Goal: Find specific page/section: Find specific page/section

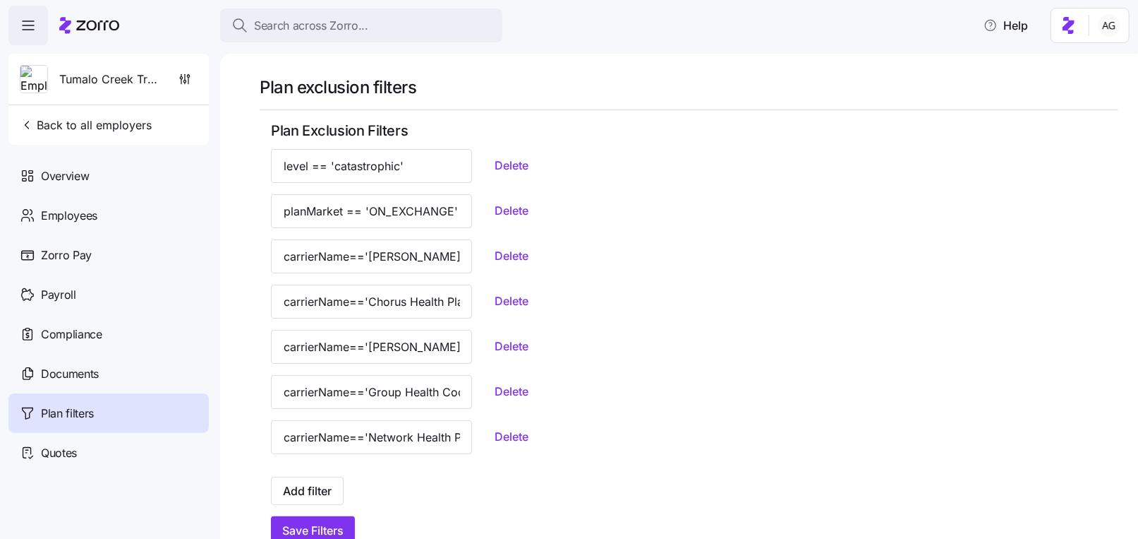
click at [305, 20] on span "Search across Zorro..." at bounding box center [311, 26] width 114 height 18
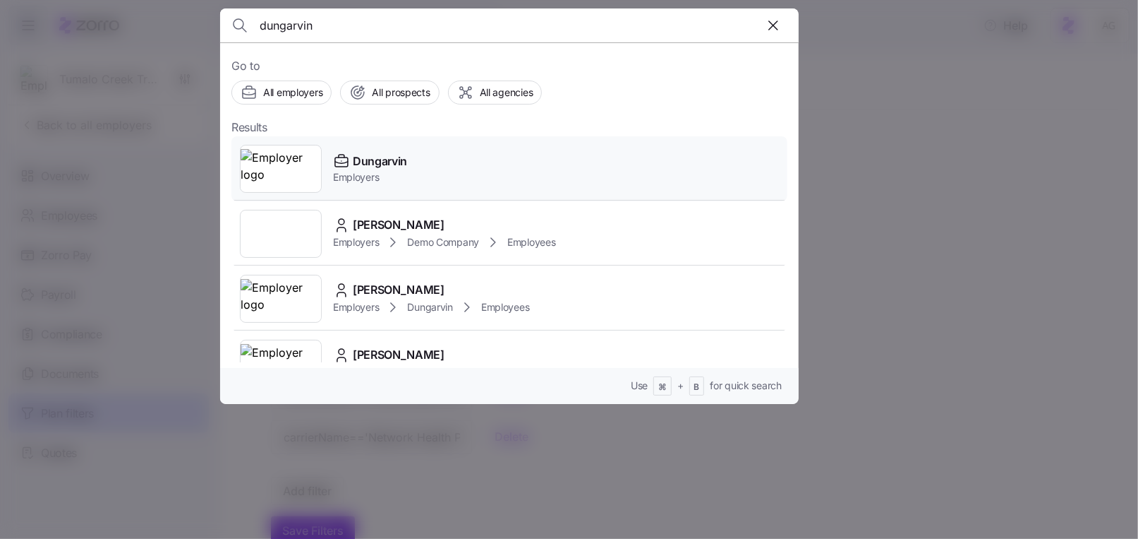
type input "dungarvin"
click at [371, 162] on span "Dungarvin" at bounding box center [380, 161] width 54 height 18
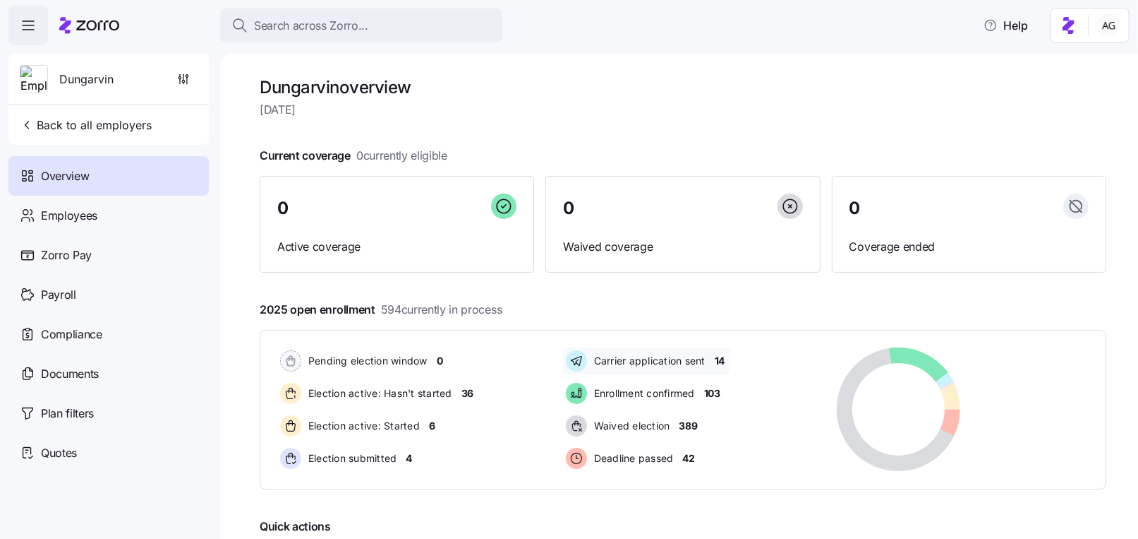
click at [722, 361] on span "14" at bounding box center [720, 361] width 10 height 14
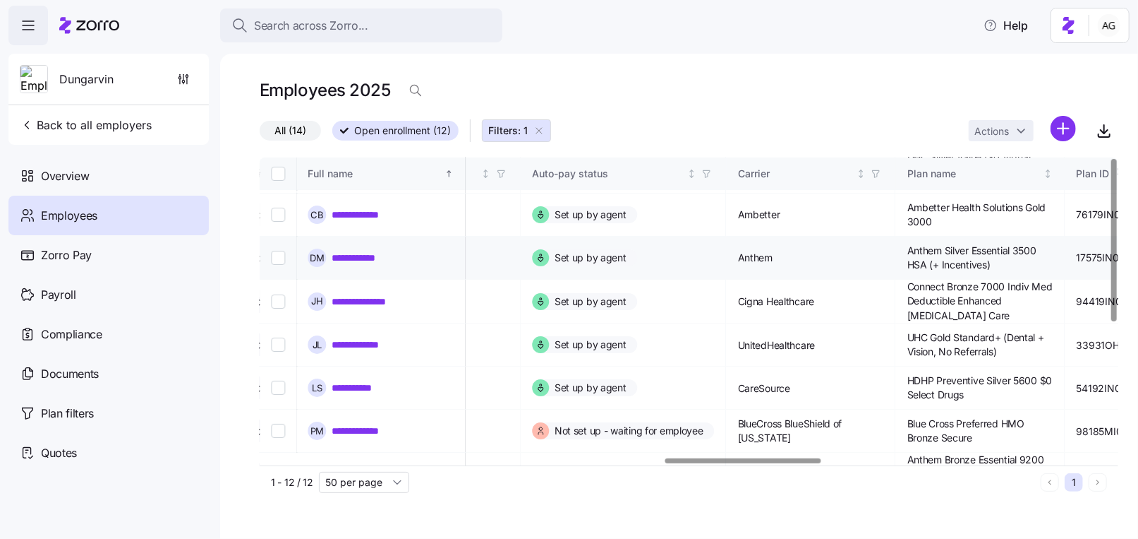
scroll to position [0, 2233]
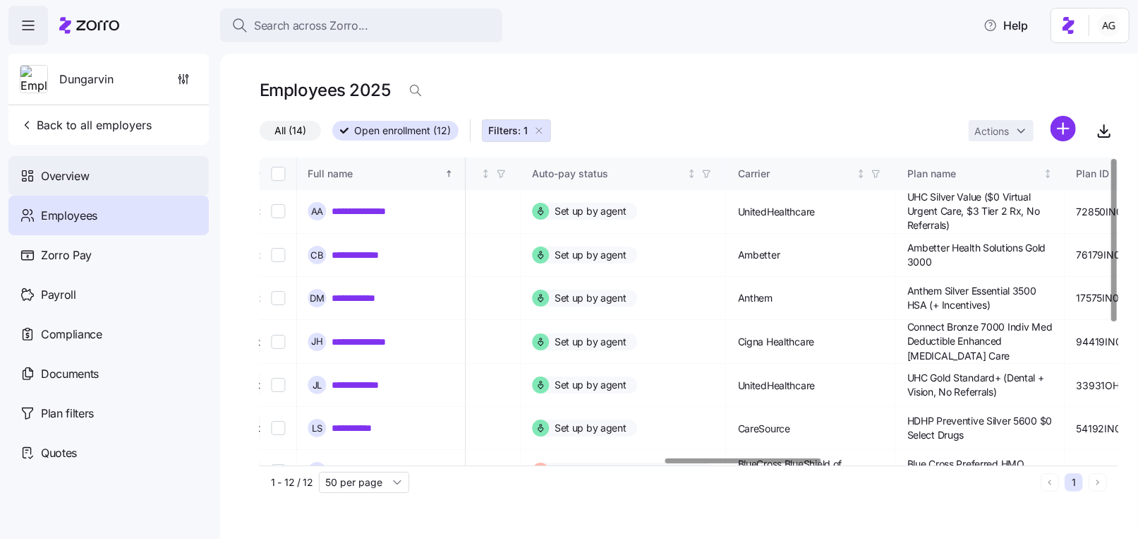
click at [121, 162] on div "Overview" at bounding box center [108, 176] width 200 height 40
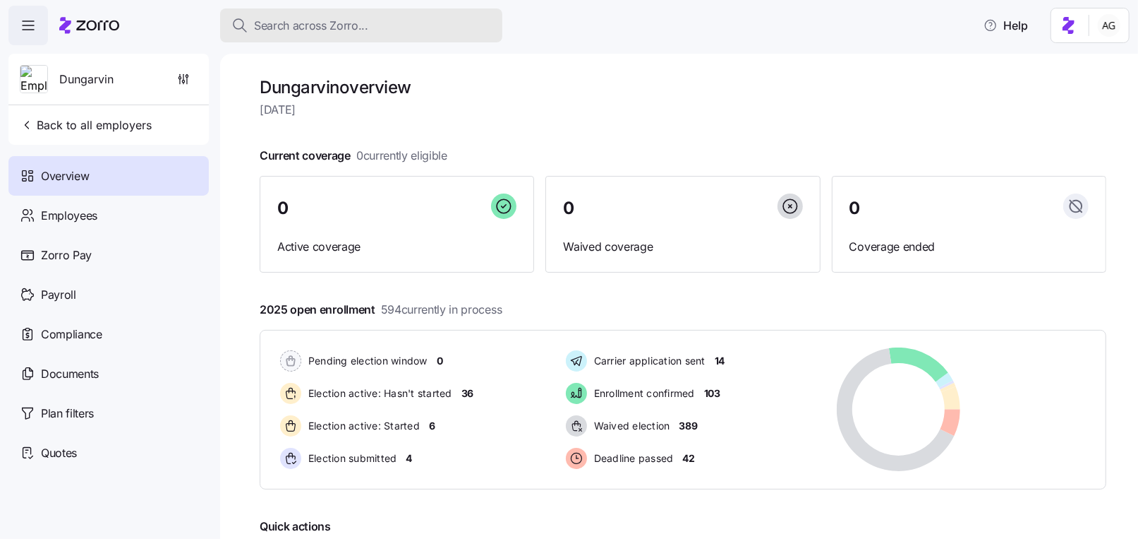
click at [296, 27] on span "Search across Zorro..." at bounding box center [311, 26] width 114 height 18
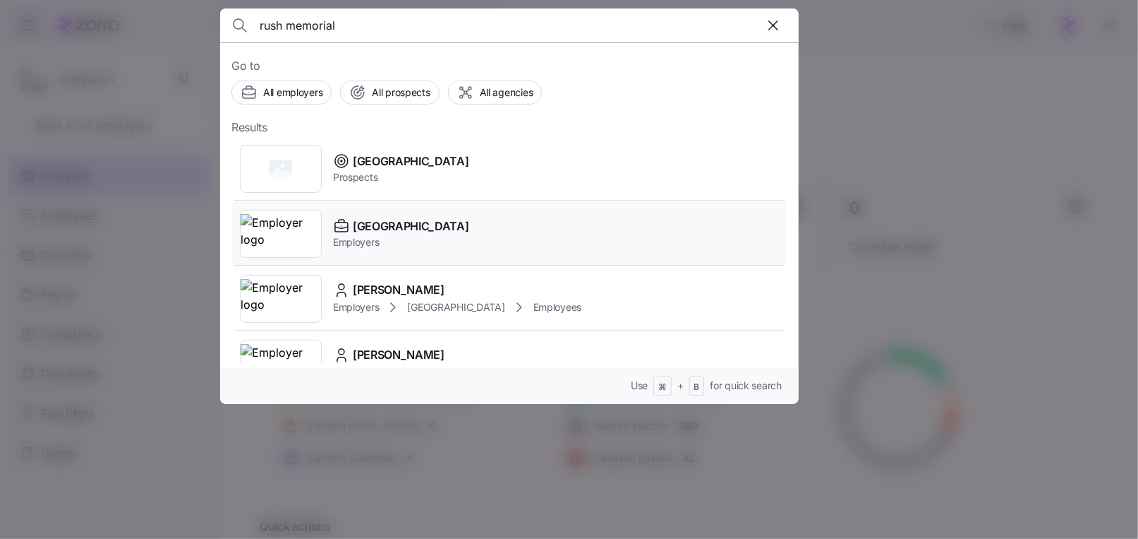
type input "rush memorial"
click at [367, 223] on span "[GEOGRAPHIC_DATA]" at bounding box center [411, 226] width 116 height 18
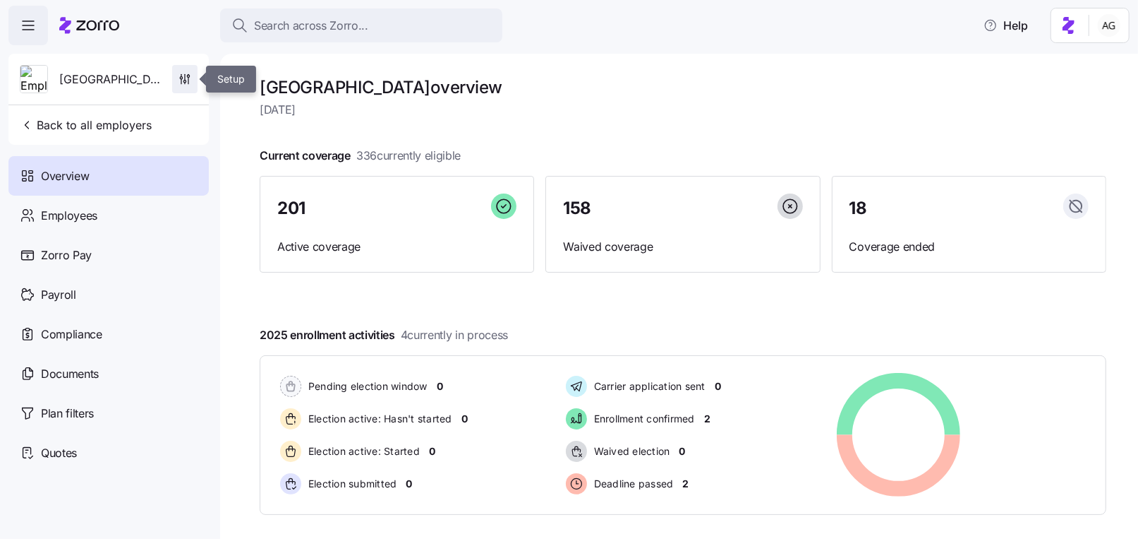
click at [177, 79] on span "button" at bounding box center [185, 79] width 24 height 27
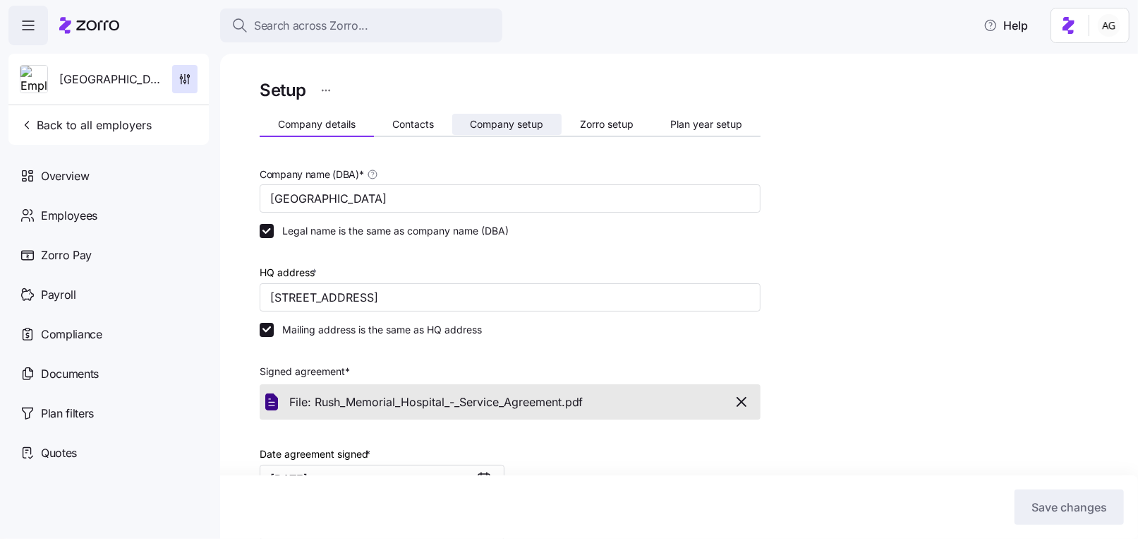
click at [528, 119] on span "Company setup" at bounding box center [506, 124] width 73 height 10
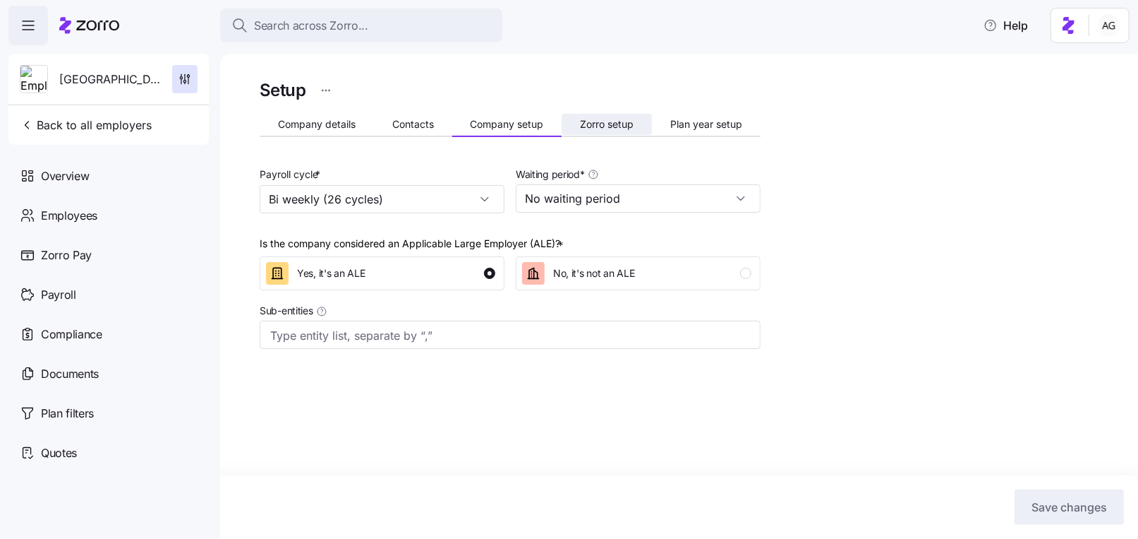
click at [601, 123] on span "Zorro setup" at bounding box center [607, 124] width 54 height 10
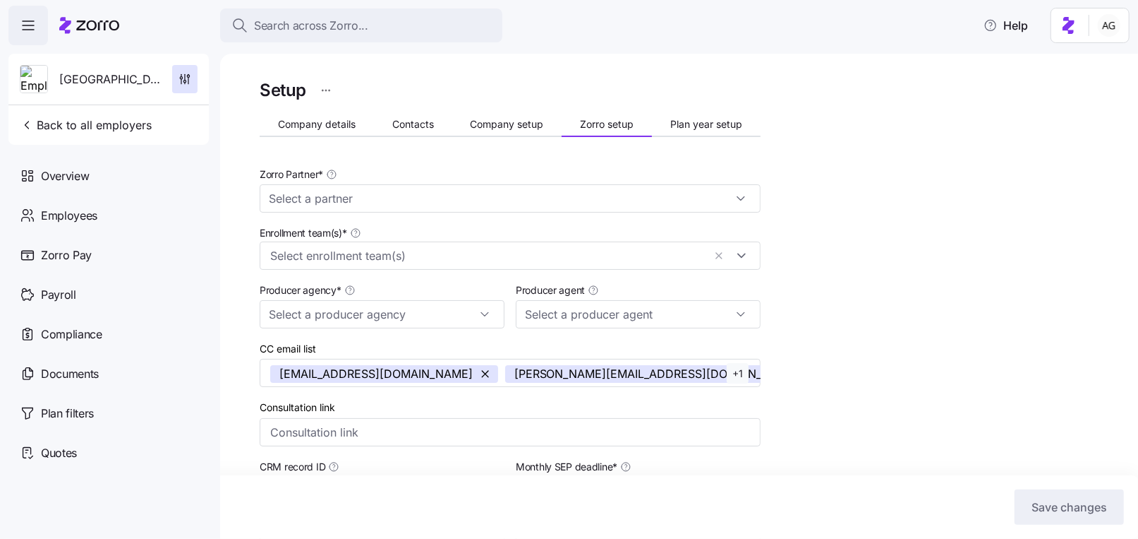
type input "AJG"
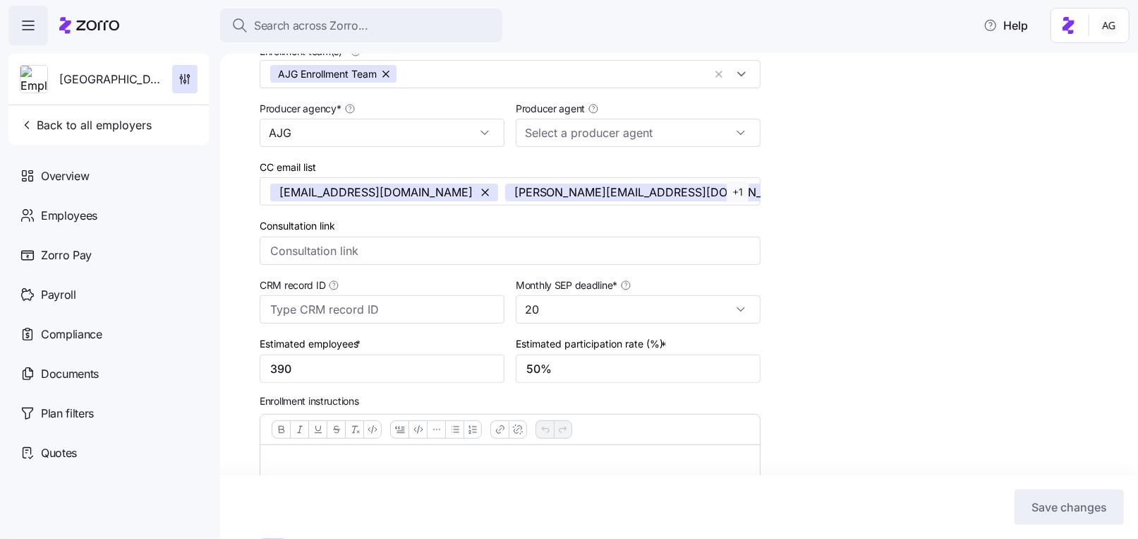
scroll to position [180, 0]
click at [327, 12] on button "Search across Zorro..." at bounding box center [361, 25] width 282 height 34
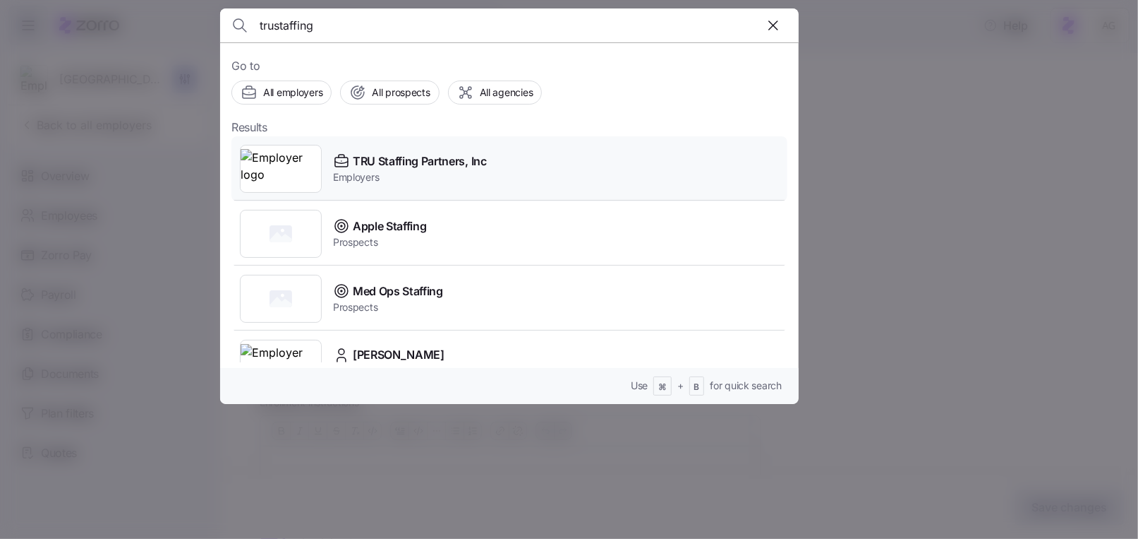
type input "trustaffing"
click at [346, 174] on span "Employers" at bounding box center [410, 177] width 154 height 14
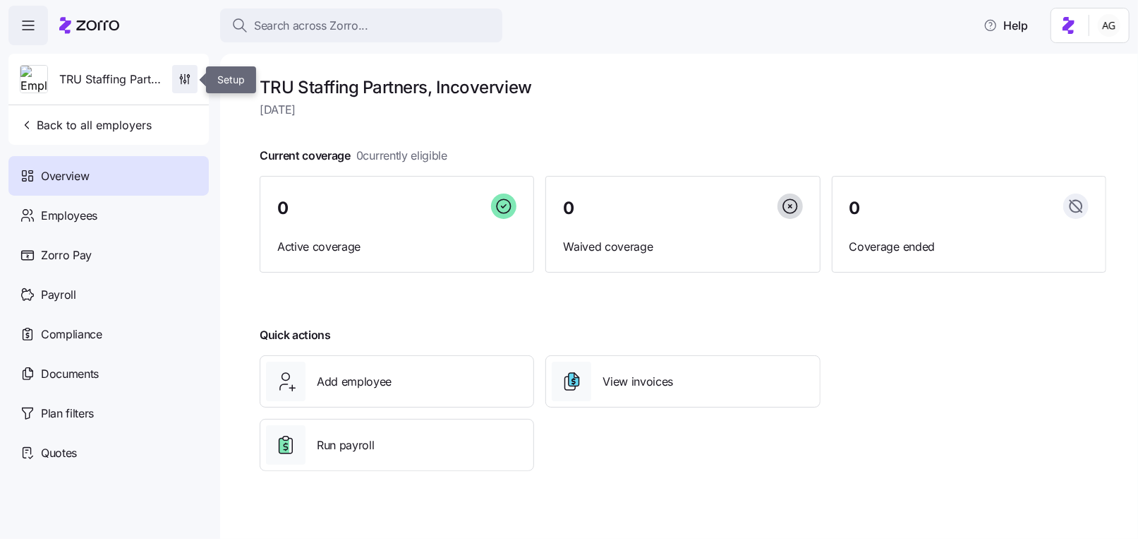
click at [190, 85] on icon "button" at bounding box center [185, 79] width 14 height 14
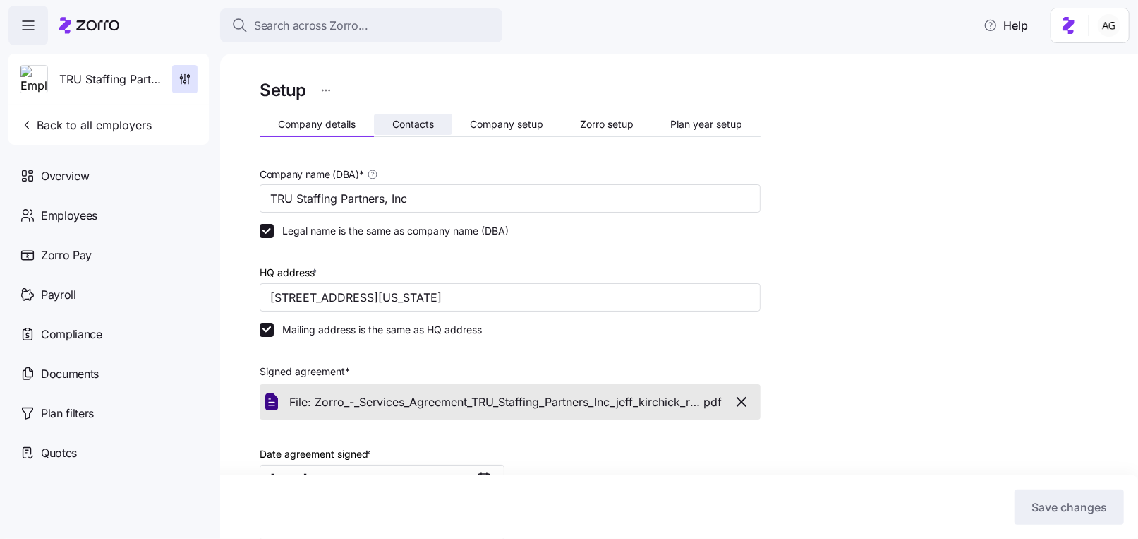
click at [409, 126] on span "Contacts" at bounding box center [413, 124] width 42 height 10
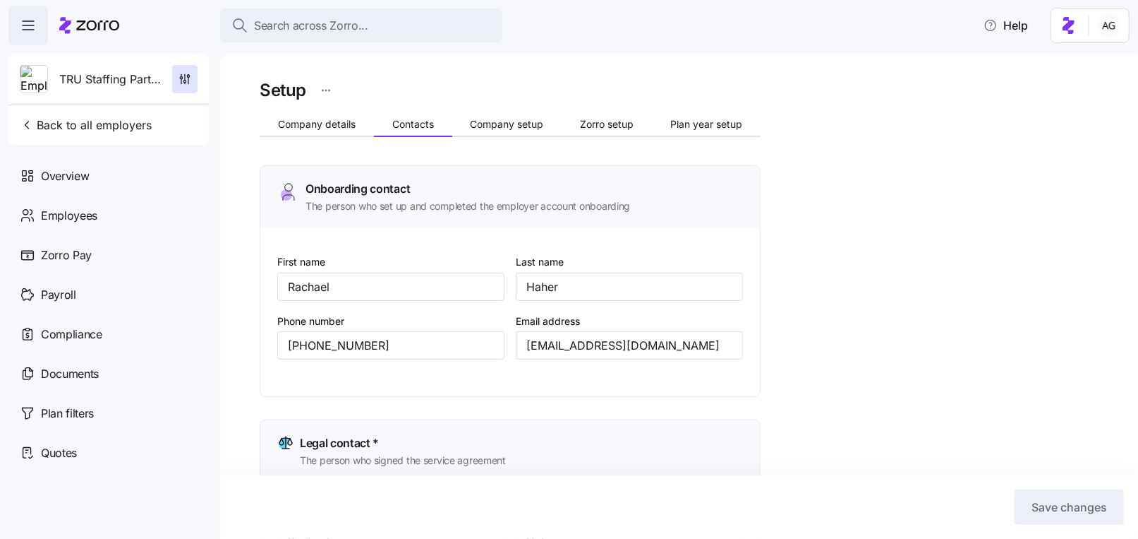
click at [488, 122] on span "Company setup" at bounding box center [506, 124] width 73 height 10
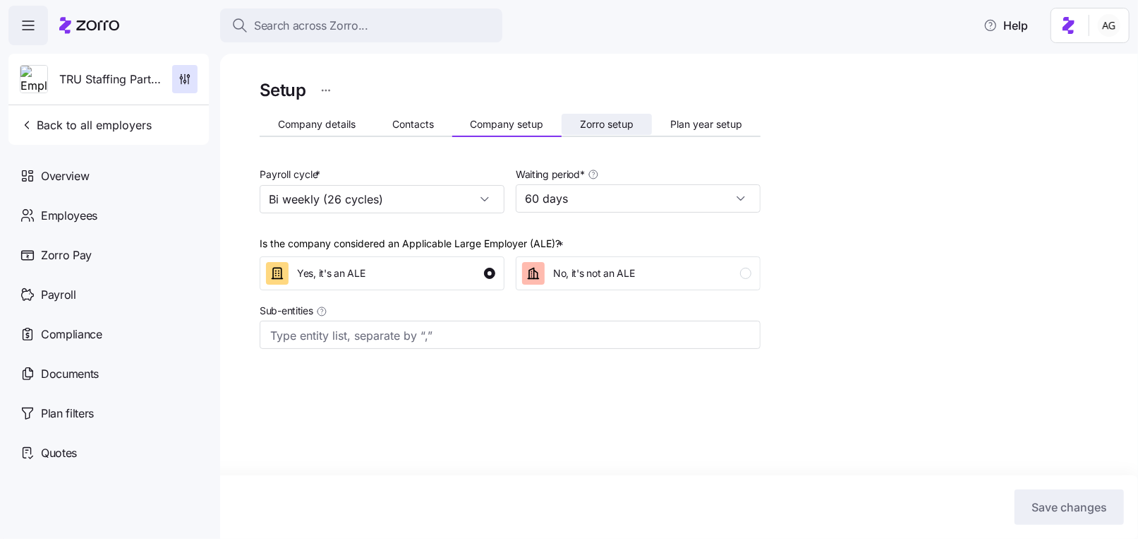
click at [621, 131] on button "Zorro setup" at bounding box center [607, 124] width 90 height 21
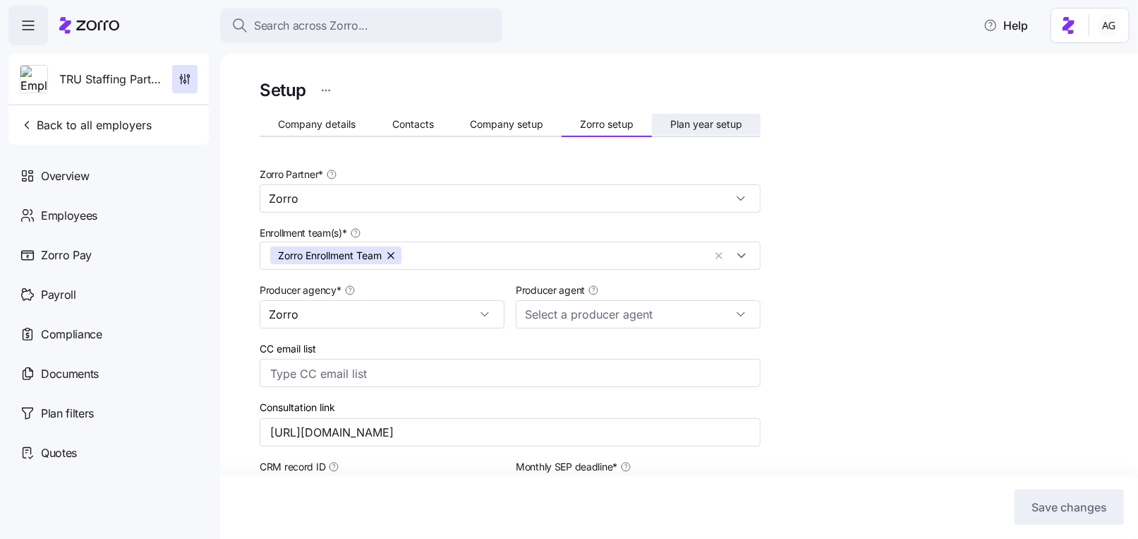
click at [679, 126] on span "Plan year setup" at bounding box center [706, 124] width 72 height 10
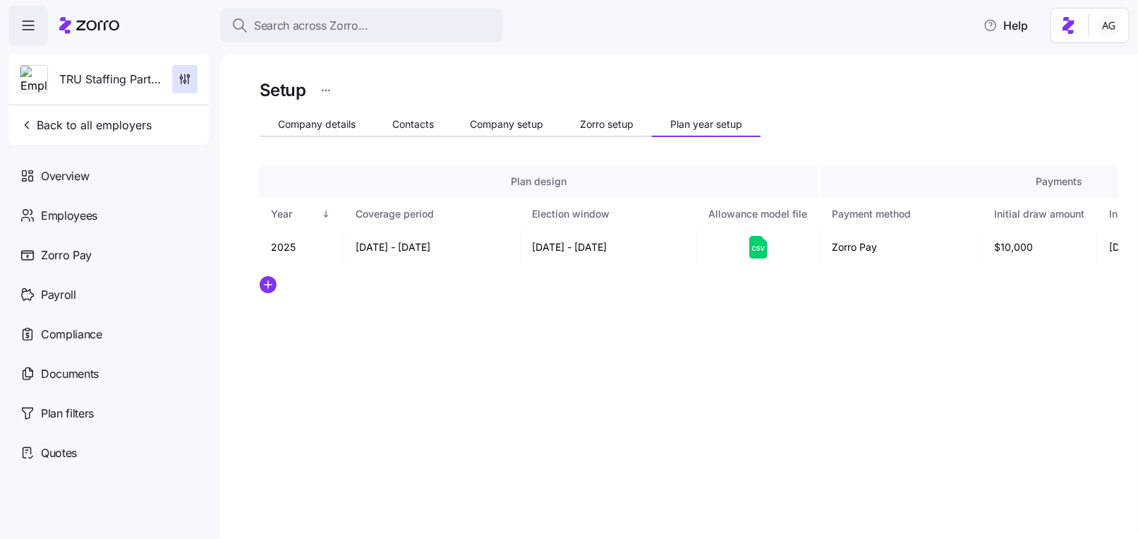
click at [159, 124] on div "TRU Staffing Partners, Inc Back to all employers" at bounding box center [108, 99] width 200 height 91
click at [112, 177] on div "Overview" at bounding box center [108, 176] width 200 height 40
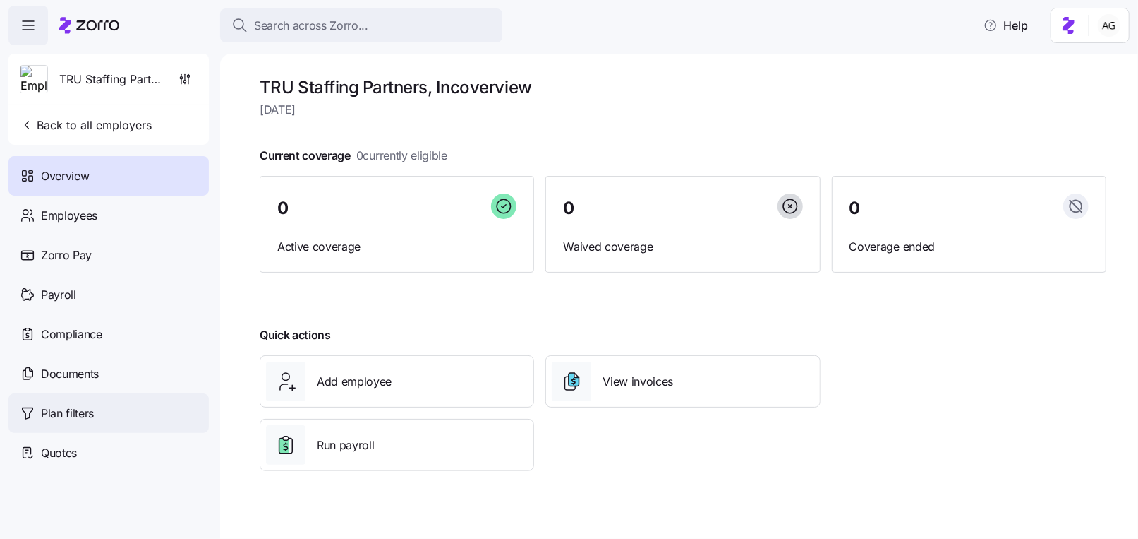
click at [92, 419] on span "Plan filters" at bounding box center [67, 413] width 53 height 18
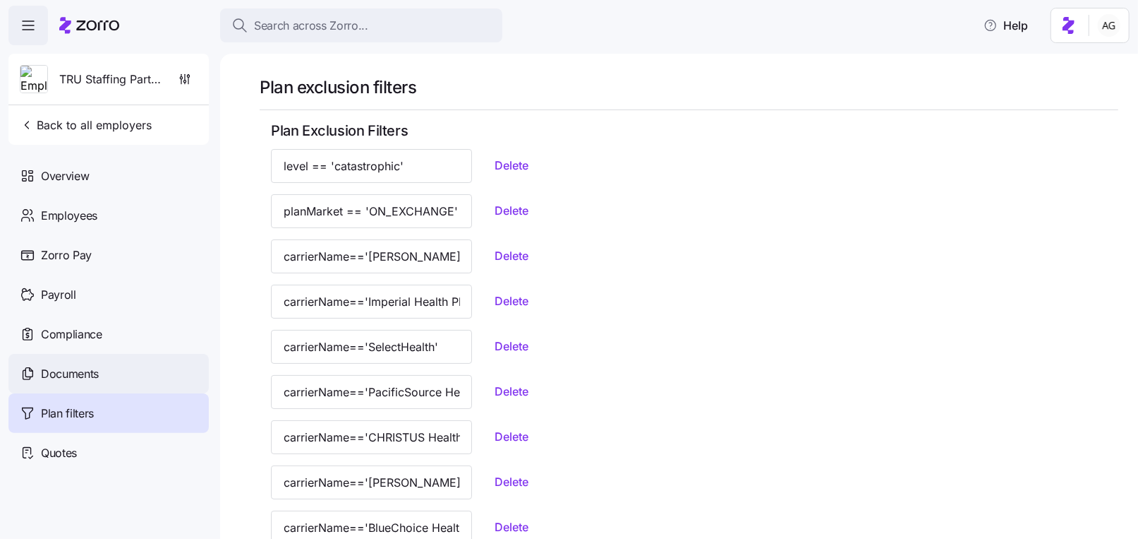
click at [76, 375] on span "Documents" at bounding box center [70, 374] width 58 height 18
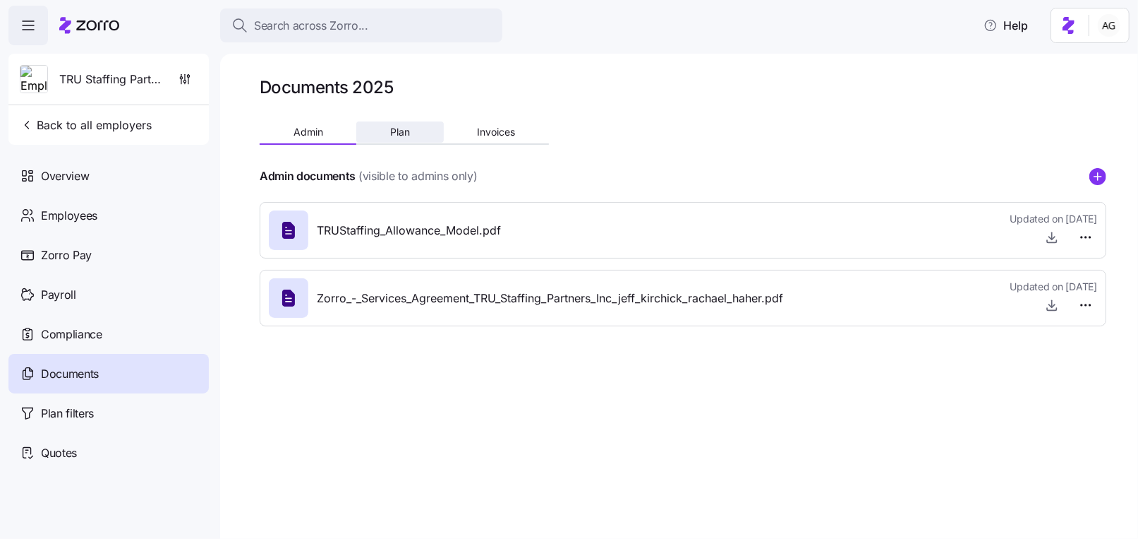
click at [399, 127] on span "Plan" at bounding box center [400, 132] width 20 height 10
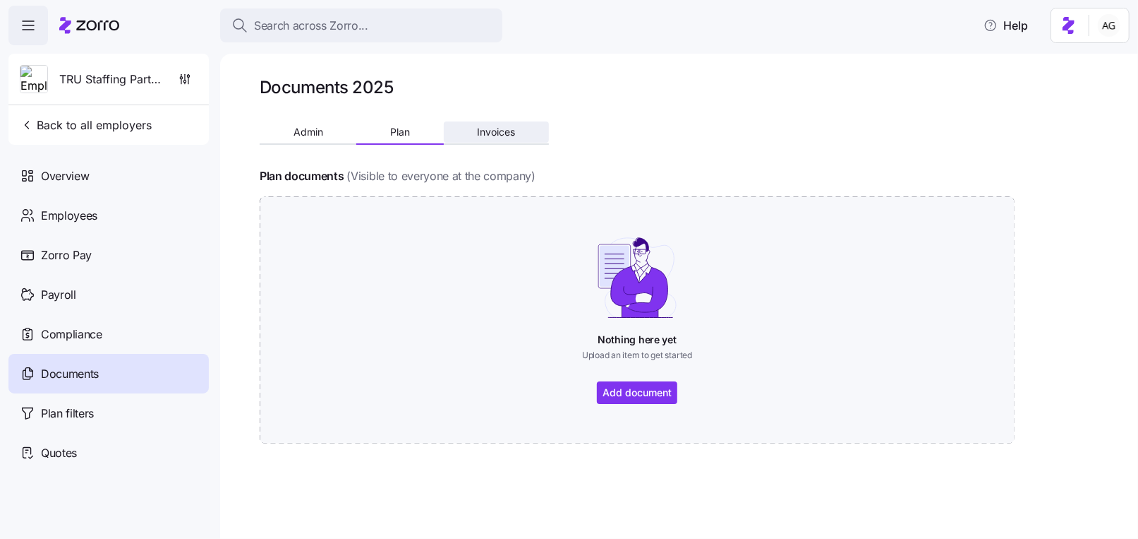
click at [475, 135] on button "Invoices" at bounding box center [496, 131] width 105 height 21
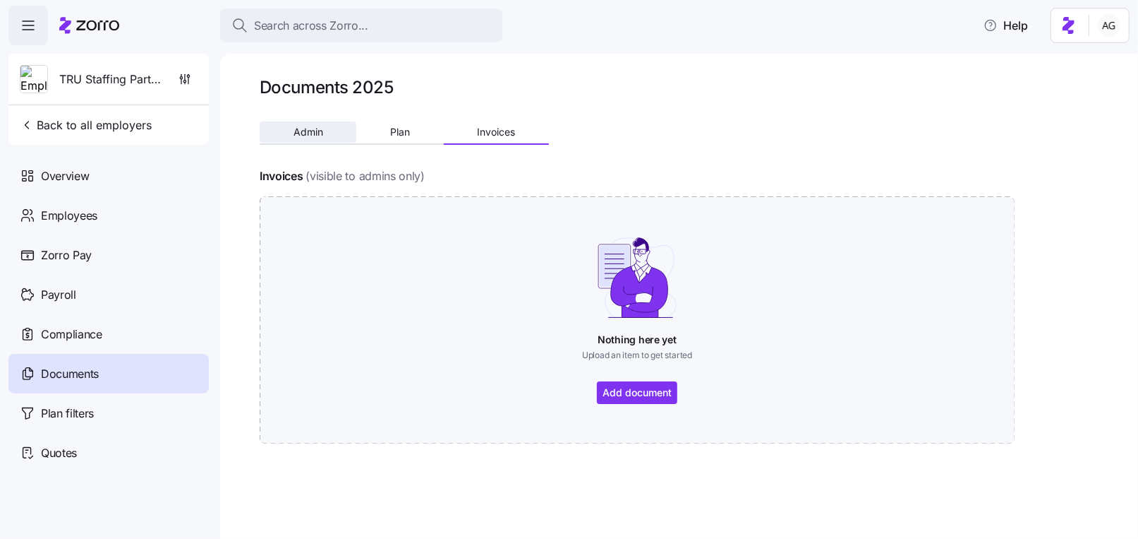
click at [312, 139] on button "Admin" at bounding box center [308, 131] width 97 height 21
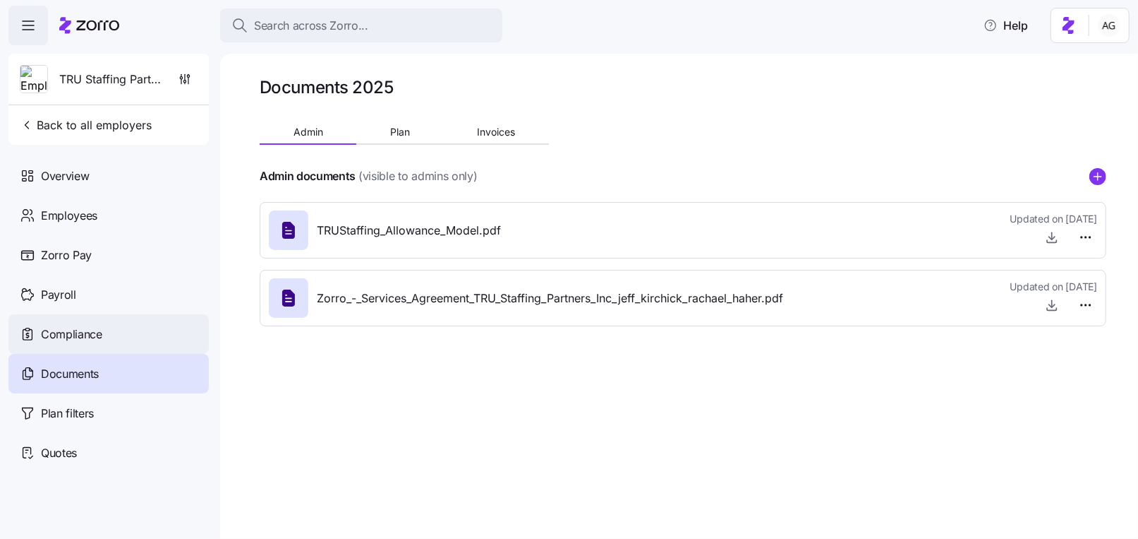
click at [97, 336] on span "Compliance" at bounding box center [71, 334] width 61 height 18
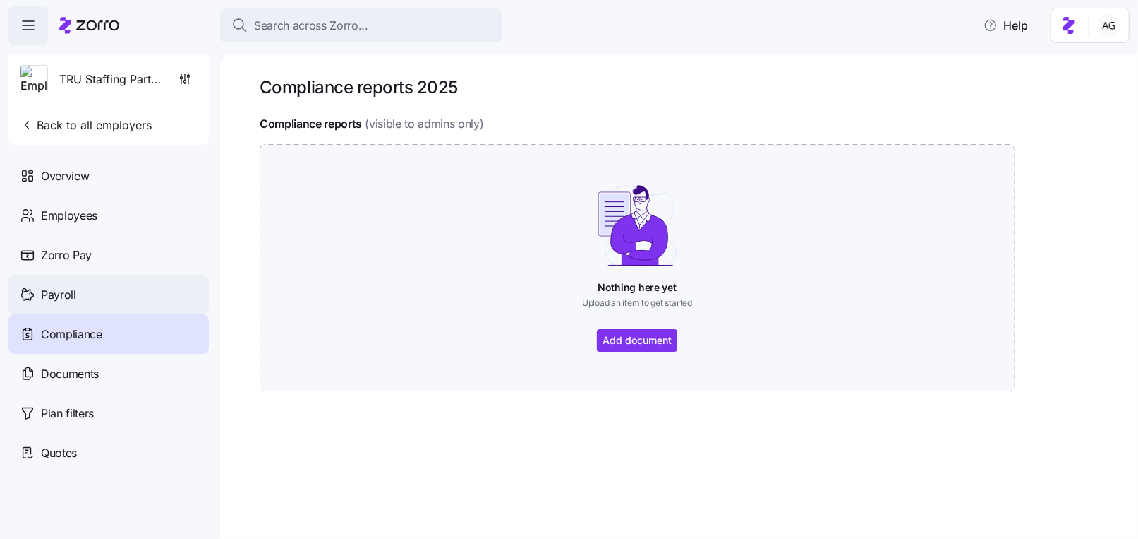
click at [149, 287] on div "Payroll" at bounding box center [108, 295] width 200 height 40
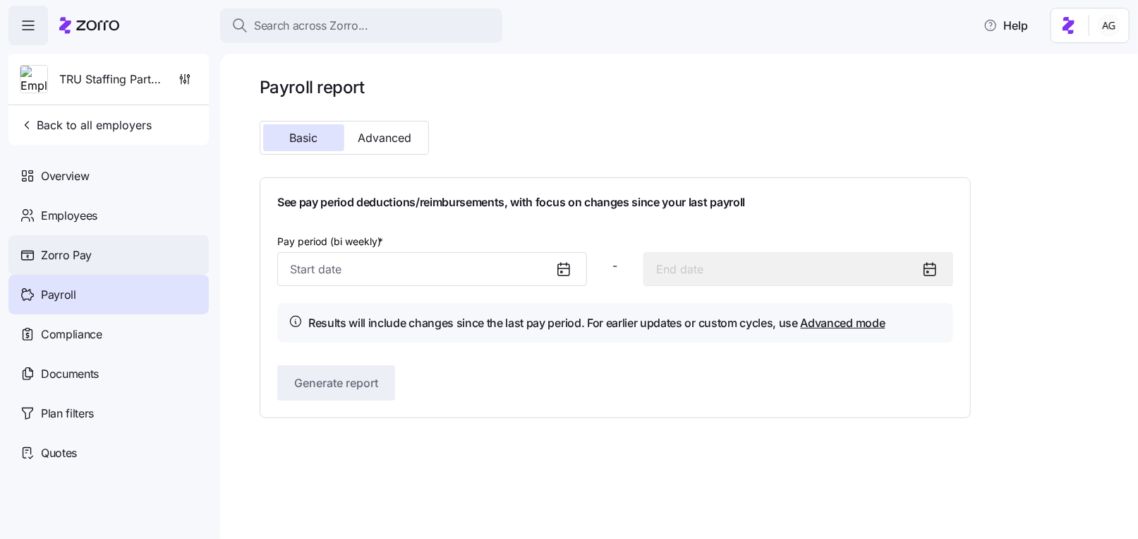
click at [138, 254] on div "Zorro Pay" at bounding box center [108, 255] width 200 height 40
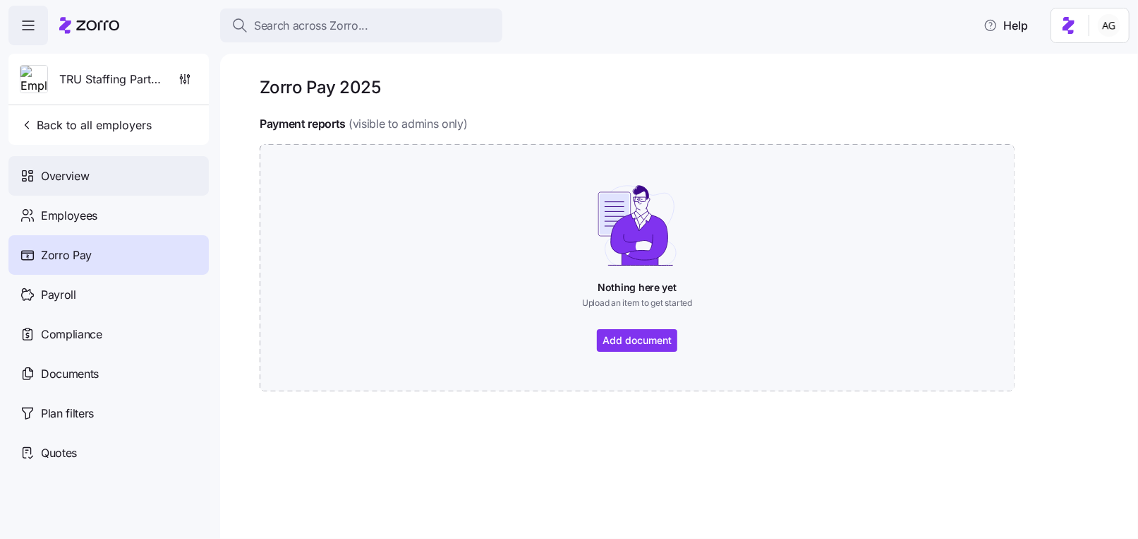
click at [144, 175] on div "Overview" at bounding box center [108, 176] width 200 height 40
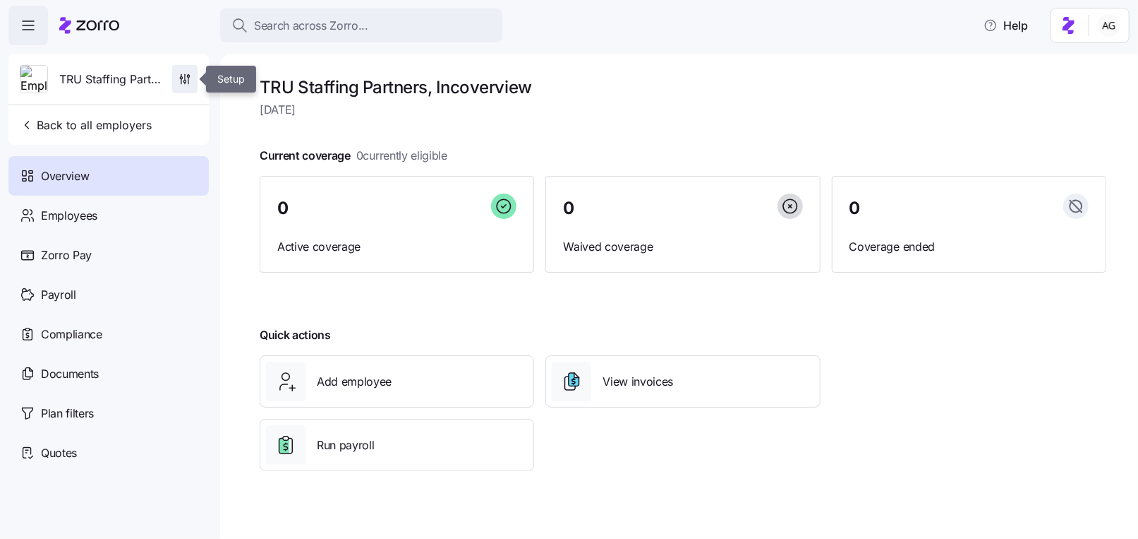
click at [190, 80] on icon "button" at bounding box center [185, 79] width 14 height 14
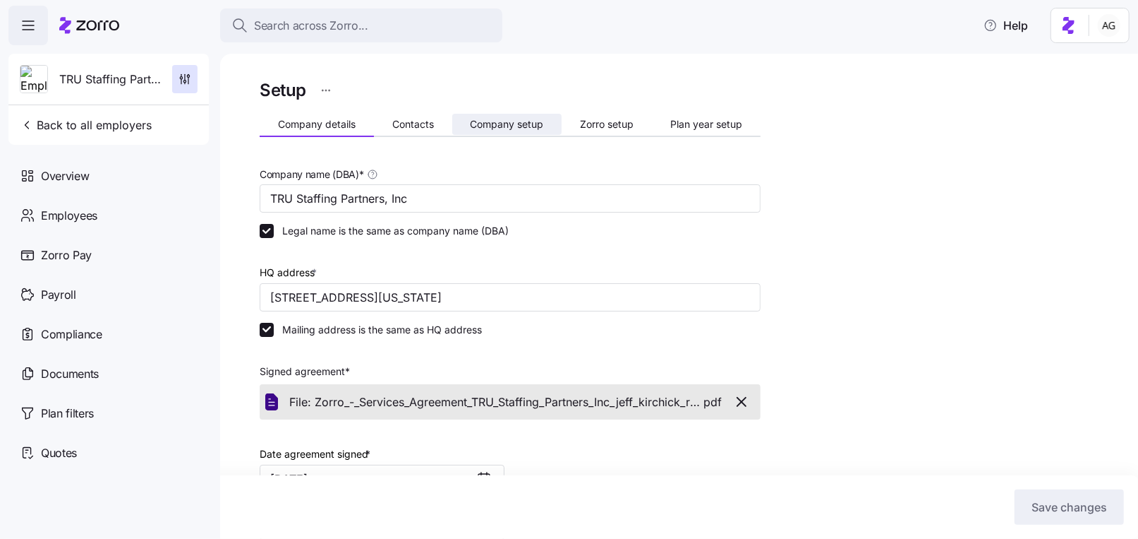
click at [503, 130] on button "Company setup" at bounding box center [507, 124] width 110 height 21
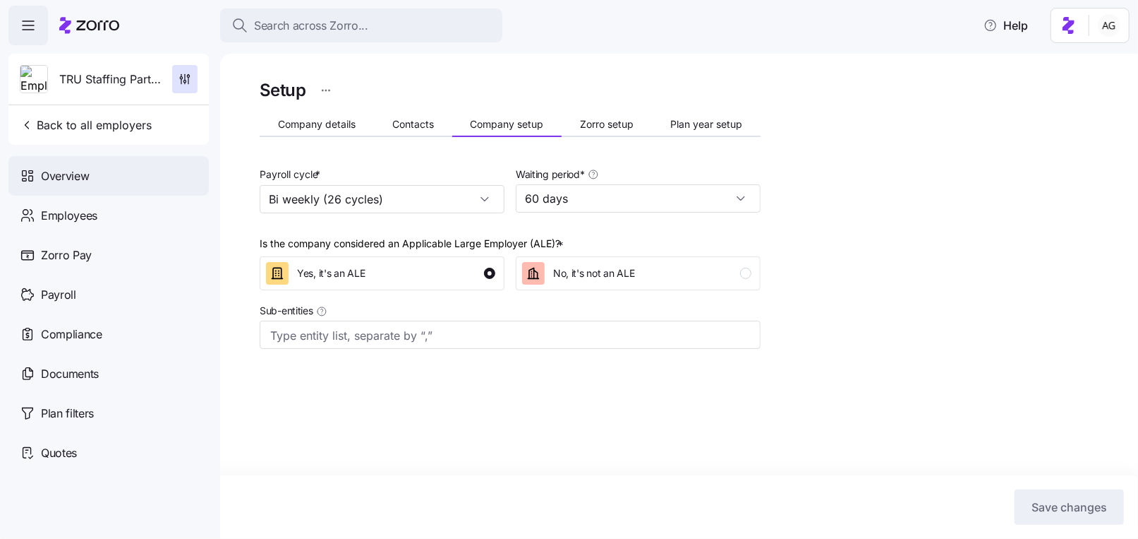
click at [104, 174] on div "Overview" at bounding box center [108, 176] width 200 height 40
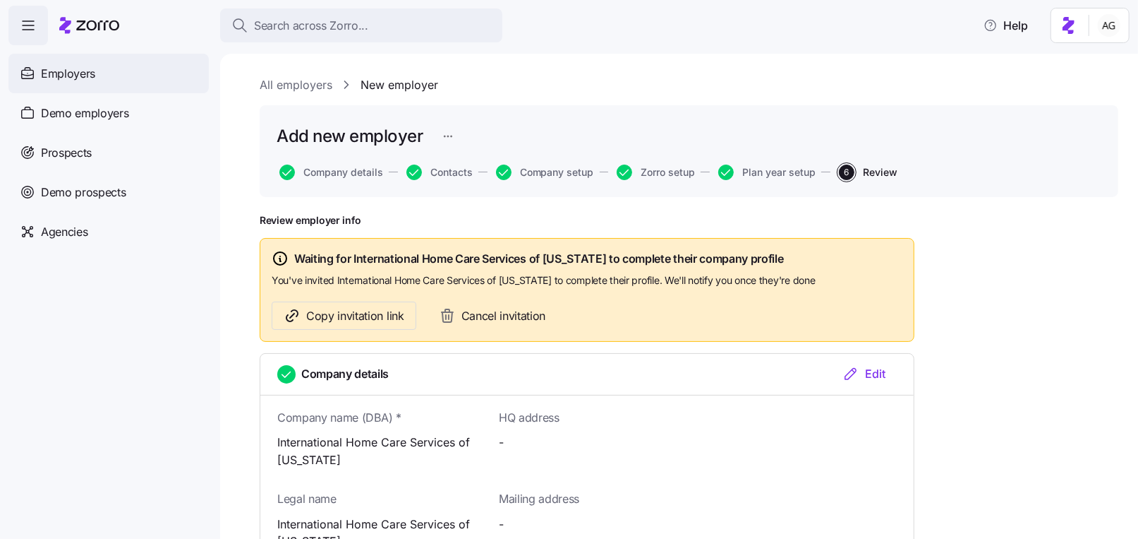
click at [80, 79] on span "Employers" at bounding box center [68, 74] width 54 height 18
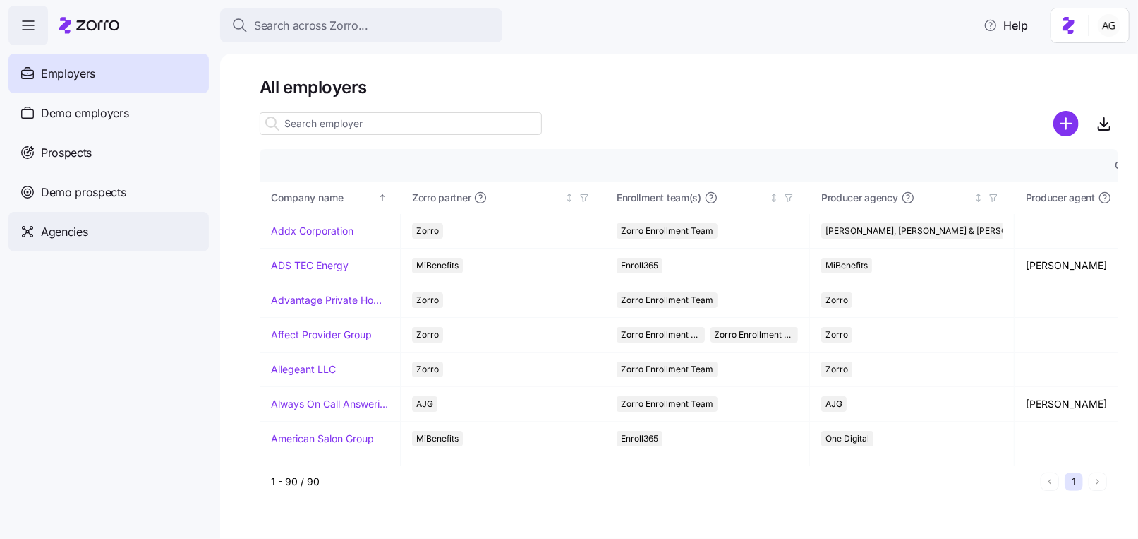
click at [83, 227] on span "Agencies" at bounding box center [64, 232] width 47 height 18
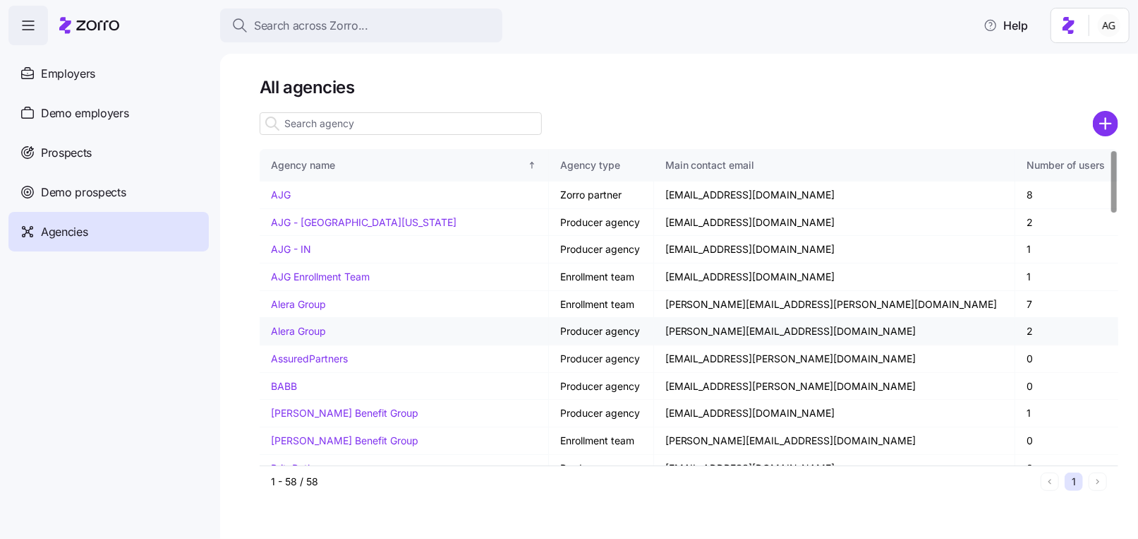
click at [279, 328] on link "Alera Group" at bounding box center [298, 331] width 55 height 12
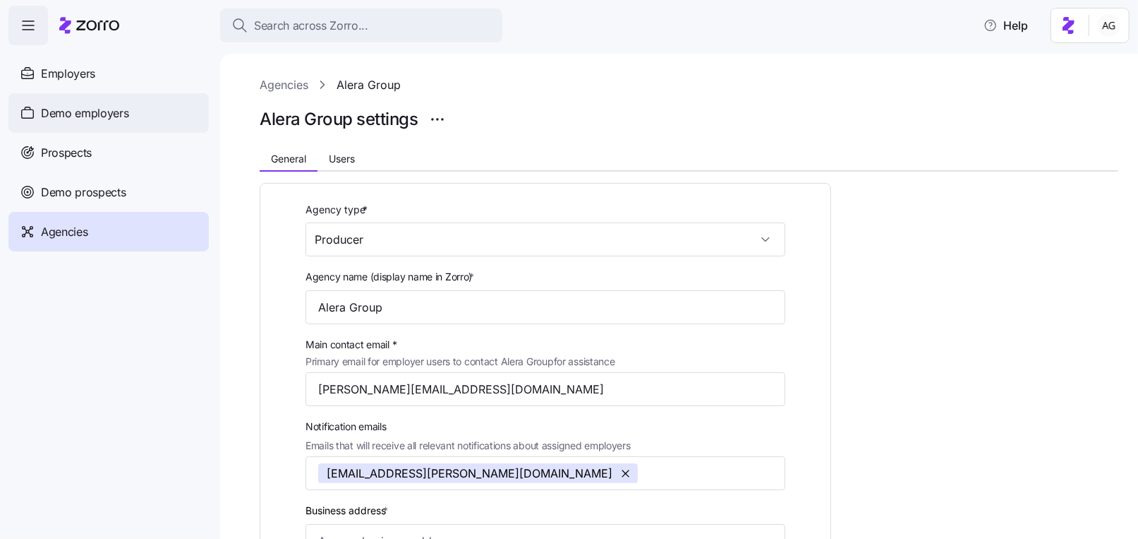
click at [78, 106] on span "Demo employers" at bounding box center [85, 113] width 88 height 18
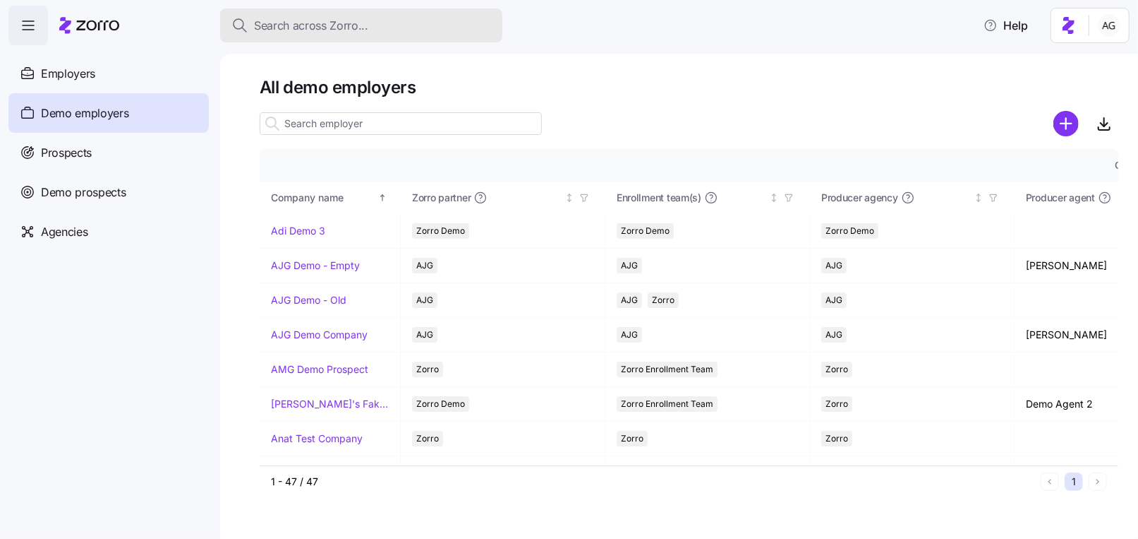
click at [351, 28] on span "Search across Zorro..." at bounding box center [311, 26] width 114 height 18
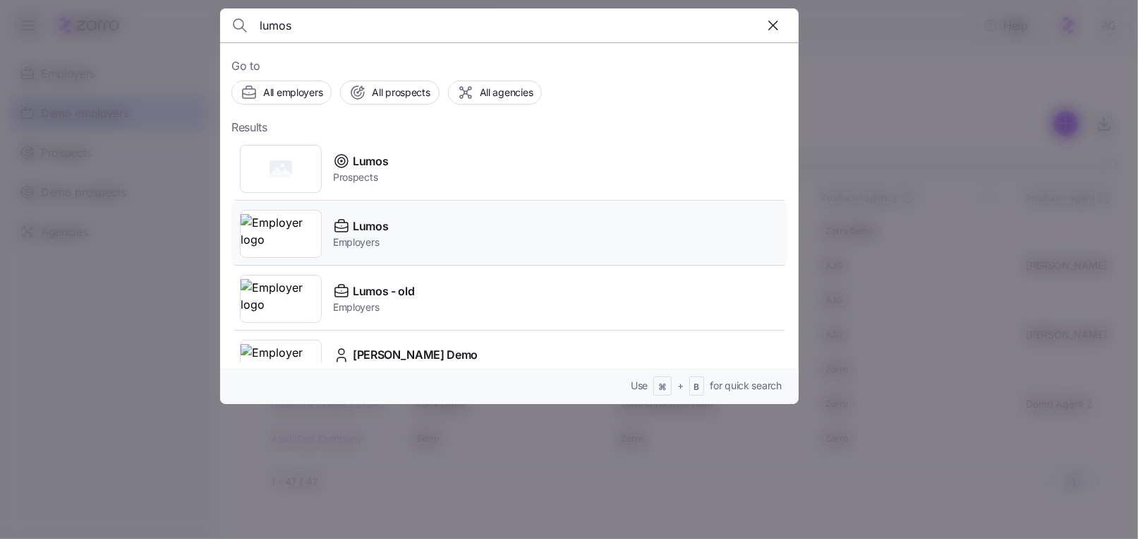
type input "lumos"
click at [354, 237] on span "Employers" at bounding box center [360, 242] width 55 height 14
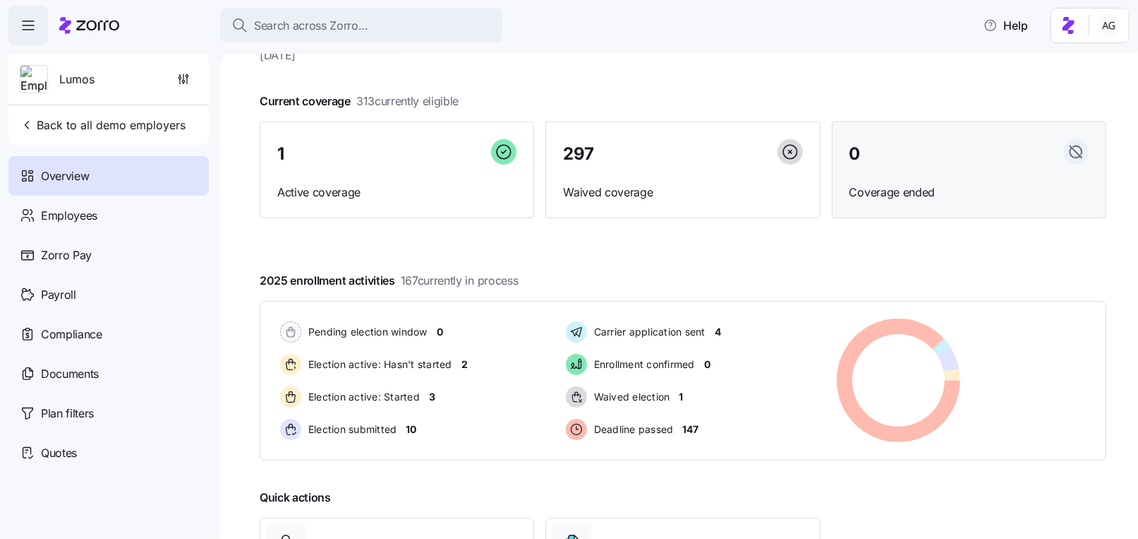
scroll to position [56, 0]
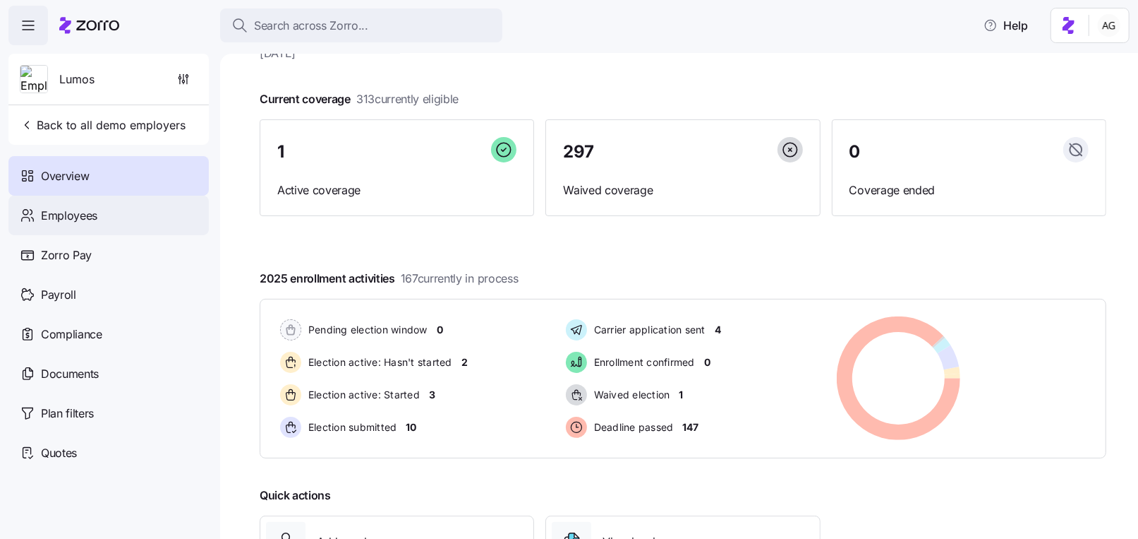
click at [80, 211] on span "Employees" at bounding box center [69, 216] width 56 height 18
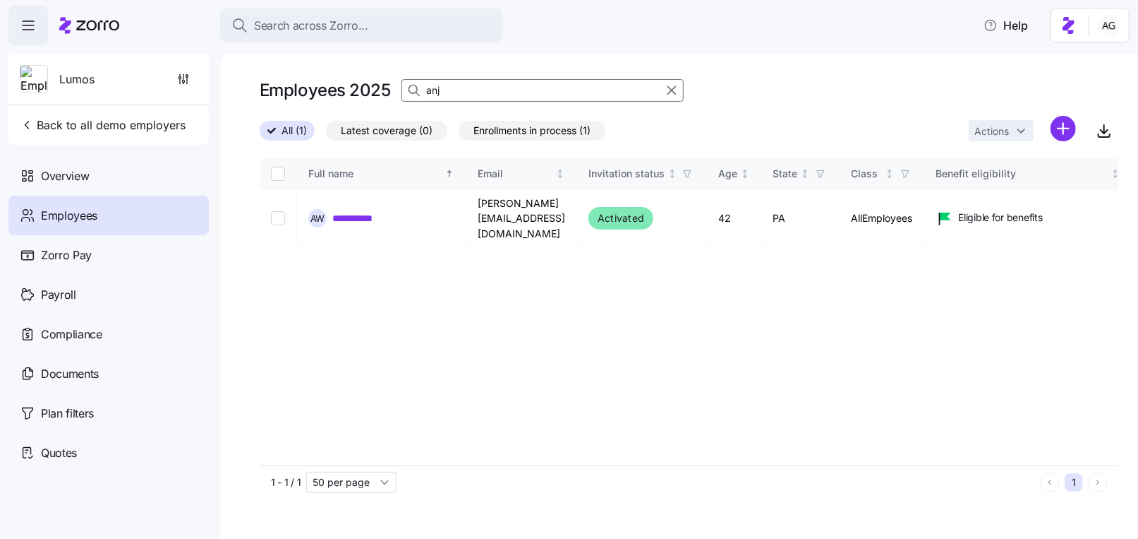
click at [454, 91] on input "anj" at bounding box center [543, 90] width 282 height 23
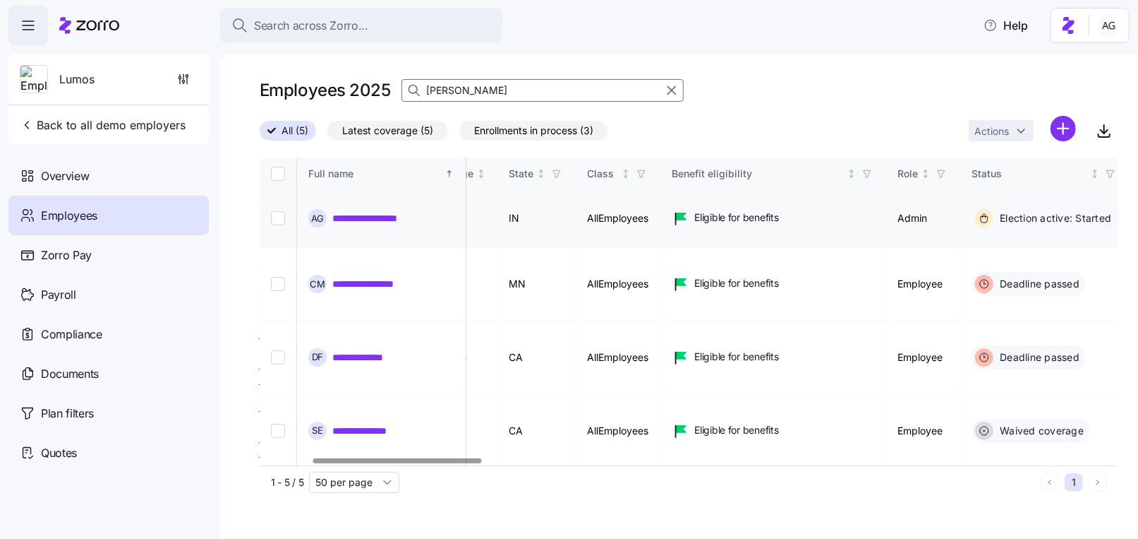
scroll to position [0, 264]
type input "ann"
click at [415, 211] on link "**********" at bounding box center [379, 218] width 95 height 14
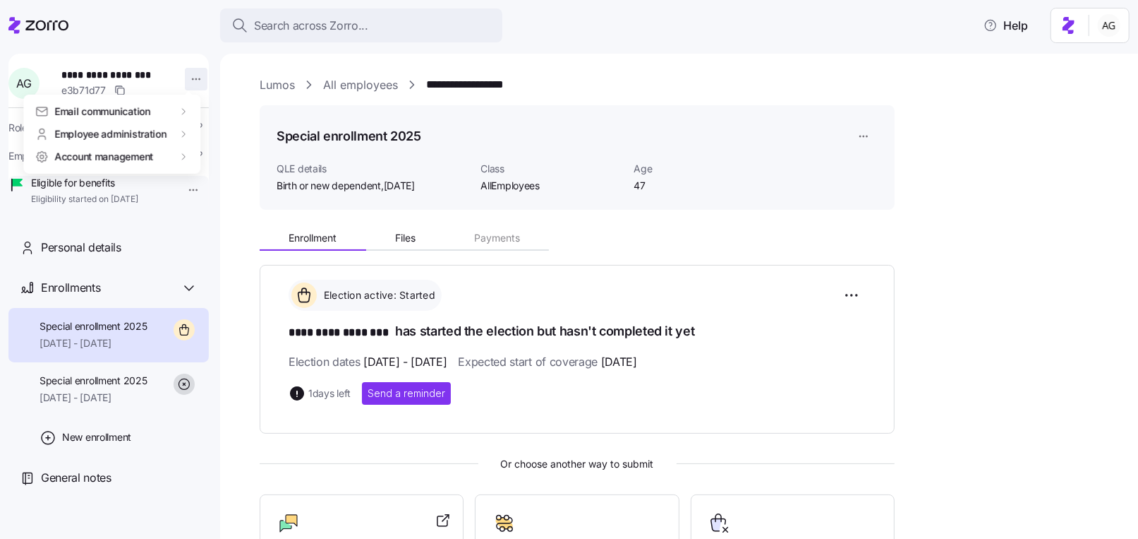
click at [194, 76] on html "**********" at bounding box center [569, 265] width 1138 height 530
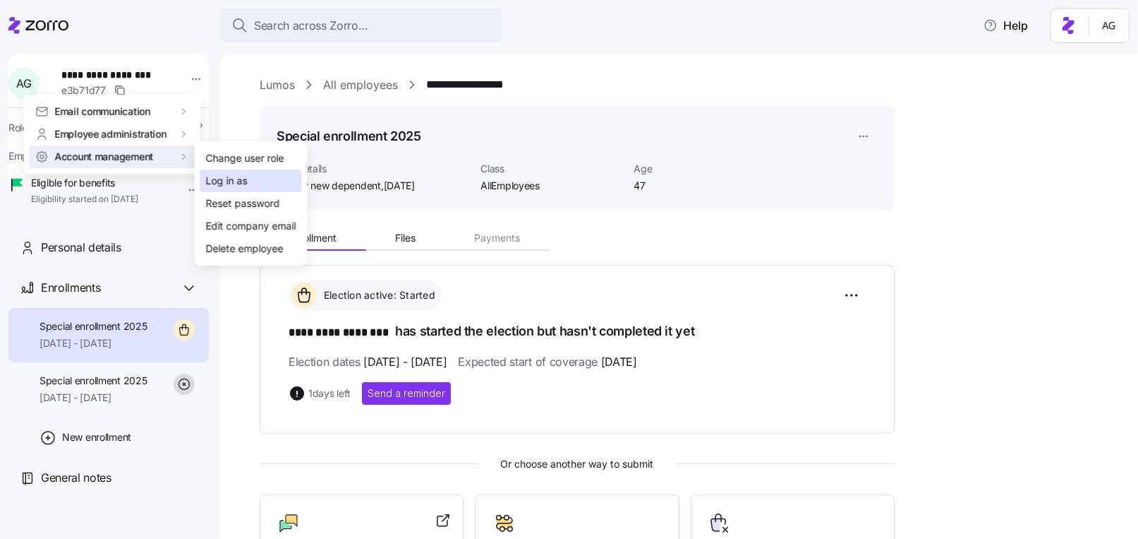
click at [215, 179] on div "Log in as" at bounding box center [227, 181] width 42 height 16
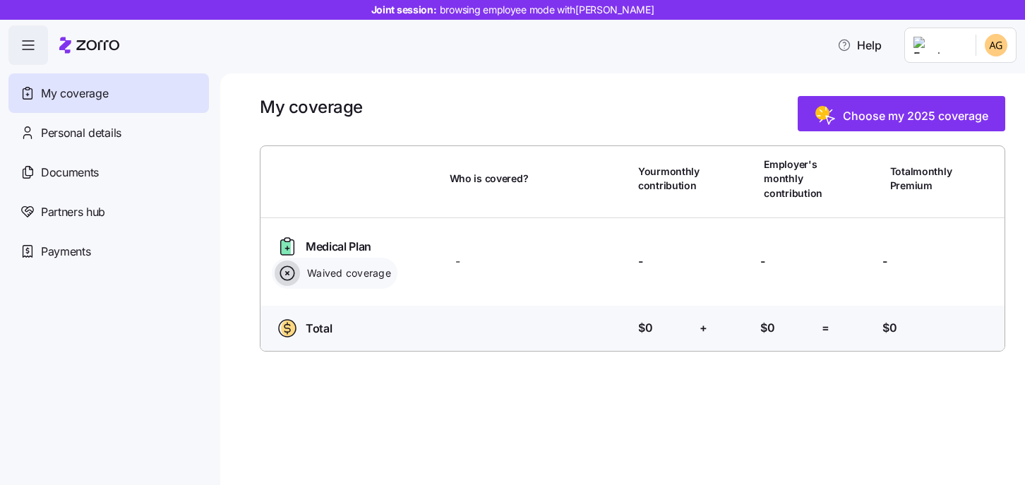
click at [959, 51] on html "Joint session: browsing employee mode with [PERSON_NAME] Help My coverage Perso…" at bounding box center [512, 238] width 1025 height 476
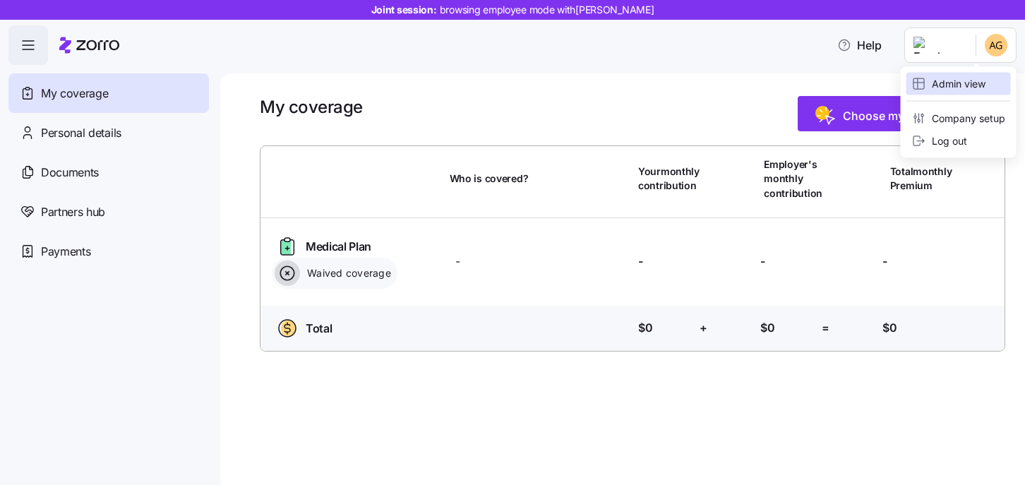
click at [936, 92] on div "Admin view" at bounding box center [958, 84] width 104 height 23
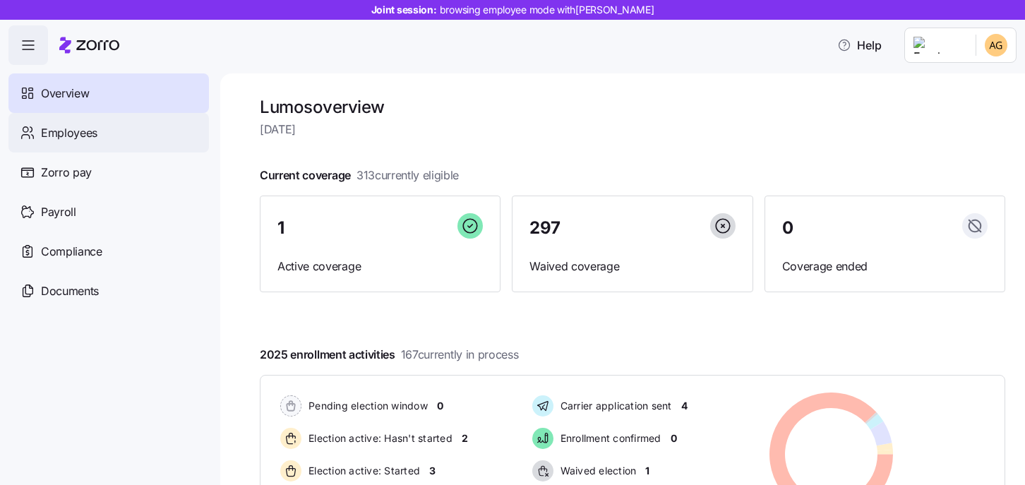
click at [119, 128] on div "Employees" at bounding box center [108, 133] width 200 height 40
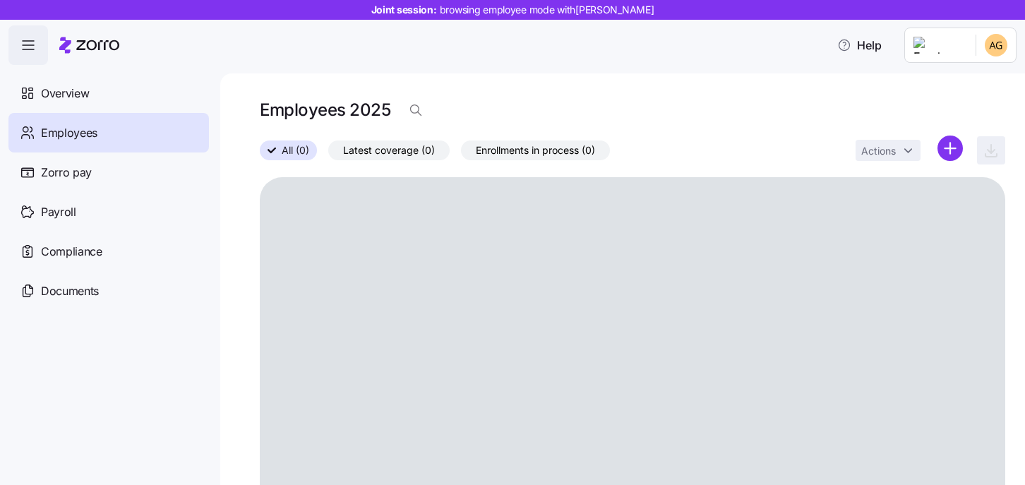
click at [40, 55] on span "button" at bounding box center [28, 45] width 38 height 38
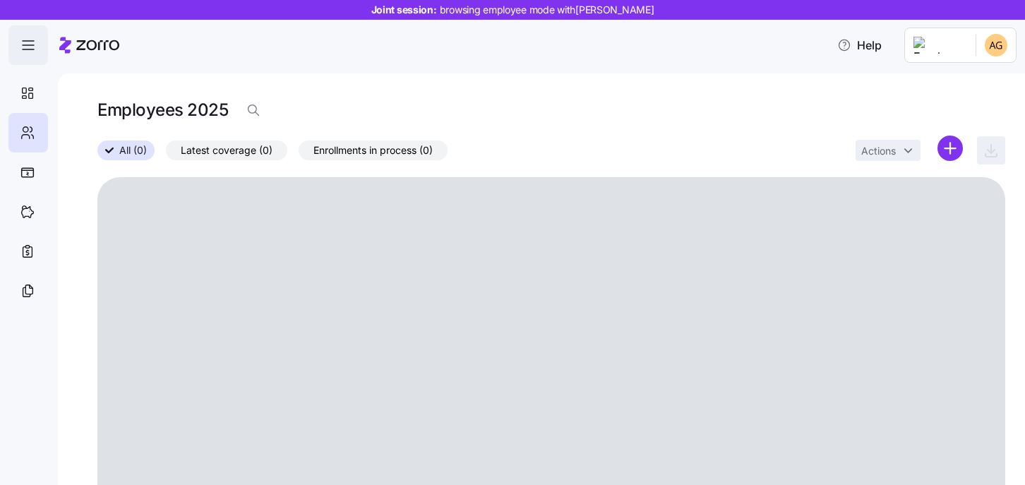
click at [35, 51] on icon "button" at bounding box center [28, 45] width 17 height 17
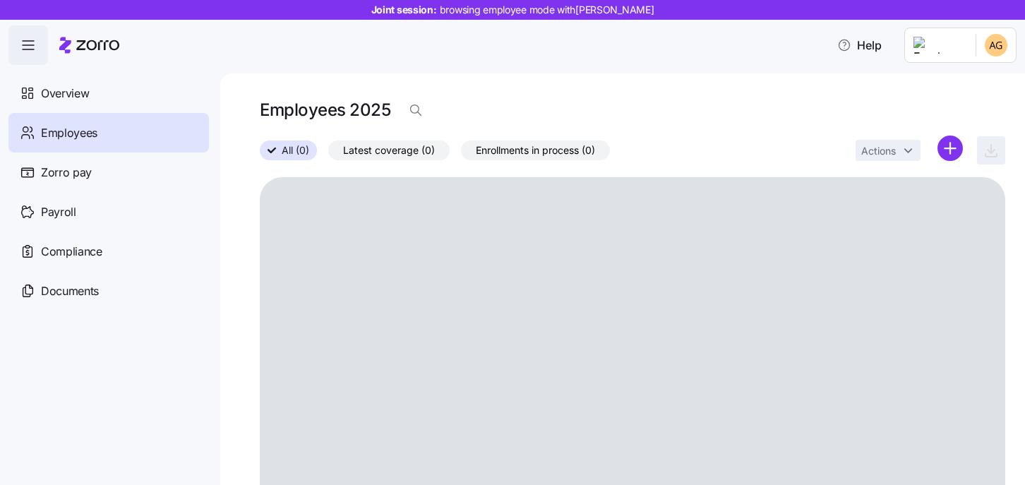
click at [65, 40] on icon at bounding box center [65, 45] width 12 height 16
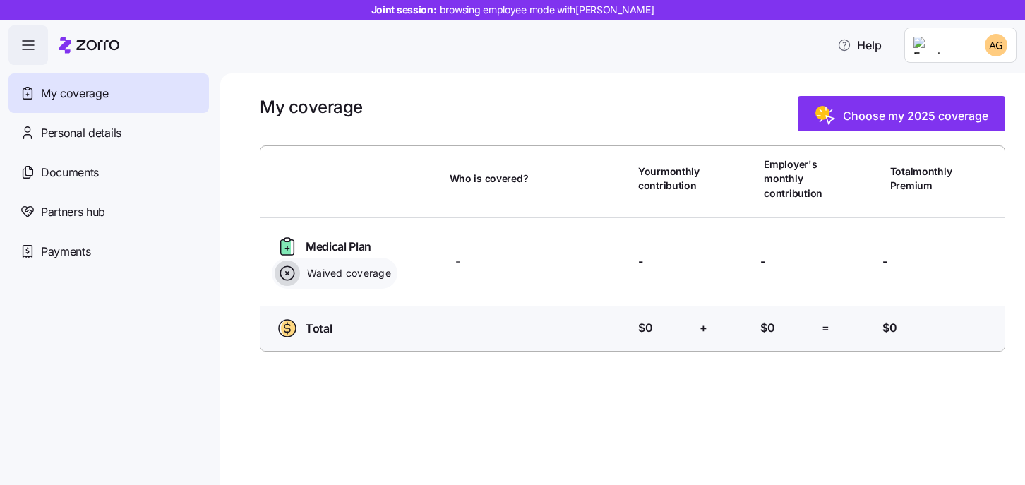
click at [954, 54] on html "Joint session: browsing employee mode with Ann Marie Gorczyca Help My coverage …" at bounding box center [512, 238] width 1025 height 476
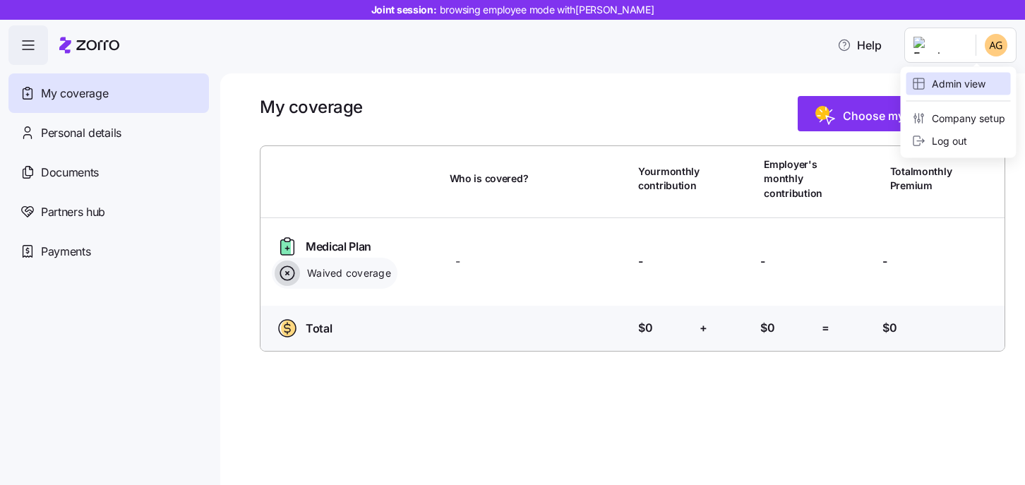
click at [934, 87] on div "Admin view" at bounding box center [948, 84] width 73 height 16
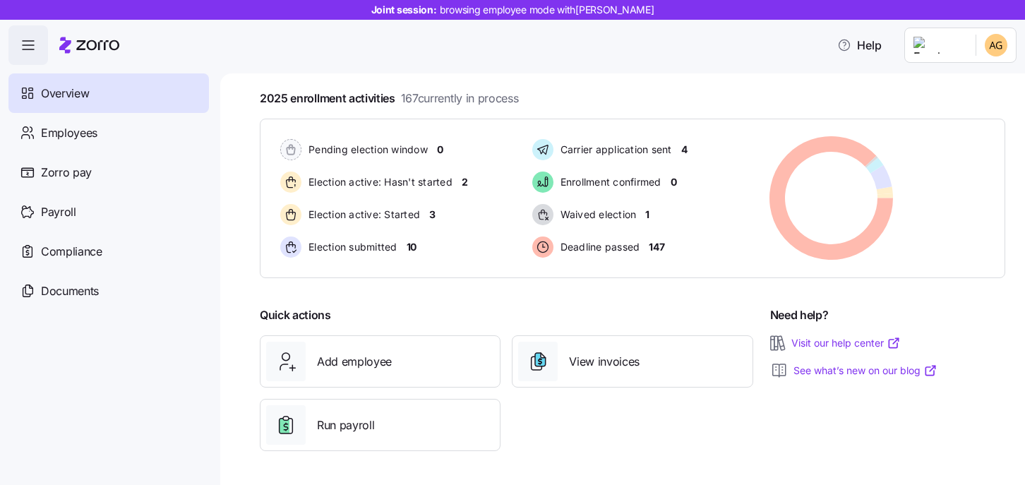
scroll to position [254, 0]
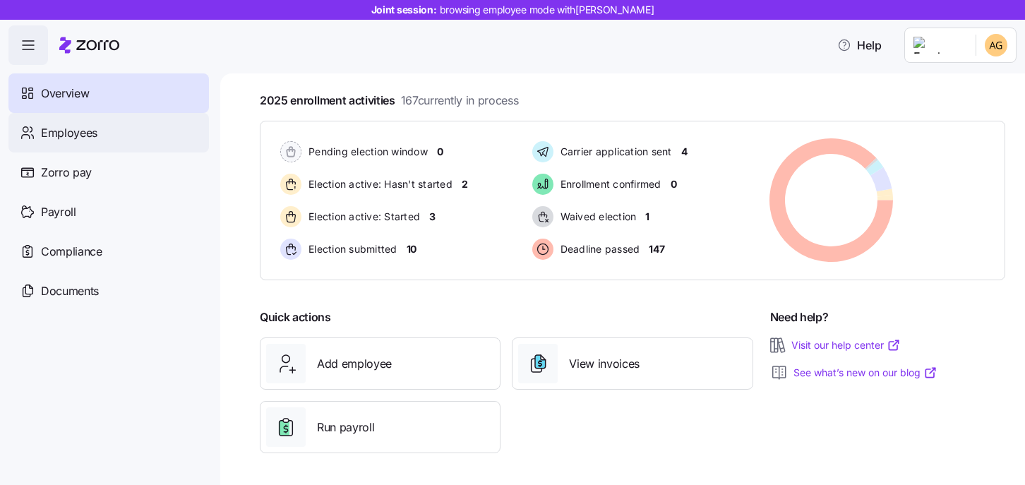
click at [92, 141] on span "Employees" at bounding box center [69, 133] width 56 height 18
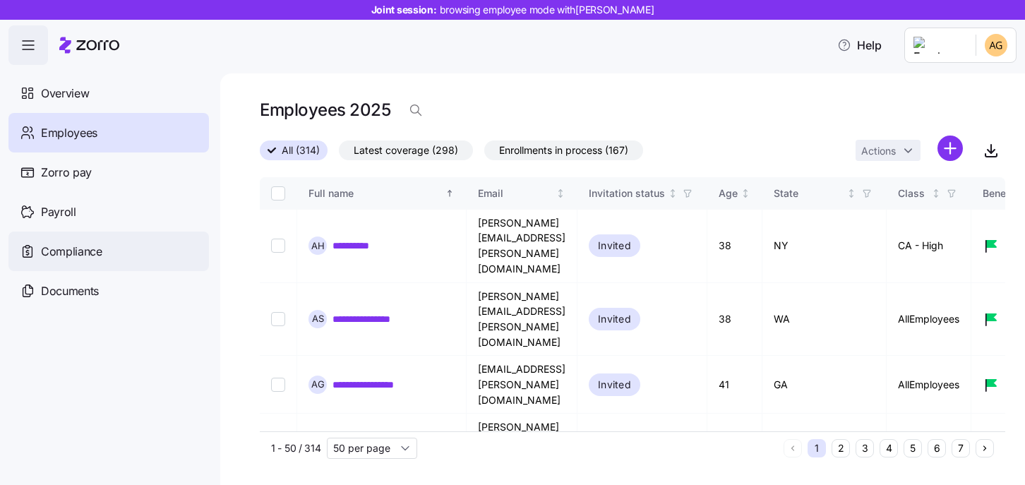
click at [85, 252] on span "Compliance" at bounding box center [71, 252] width 61 height 18
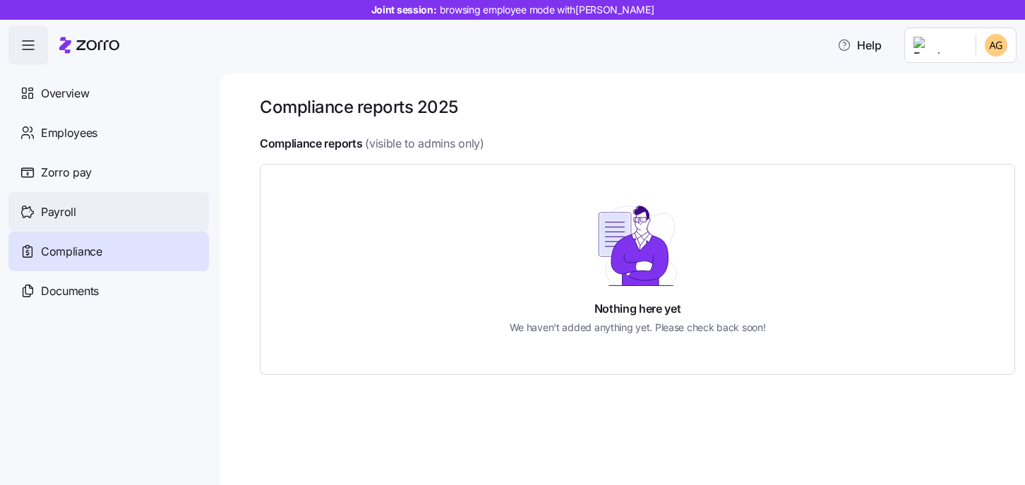
click at [77, 216] on div "Payroll" at bounding box center [108, 212] width 200 height 40
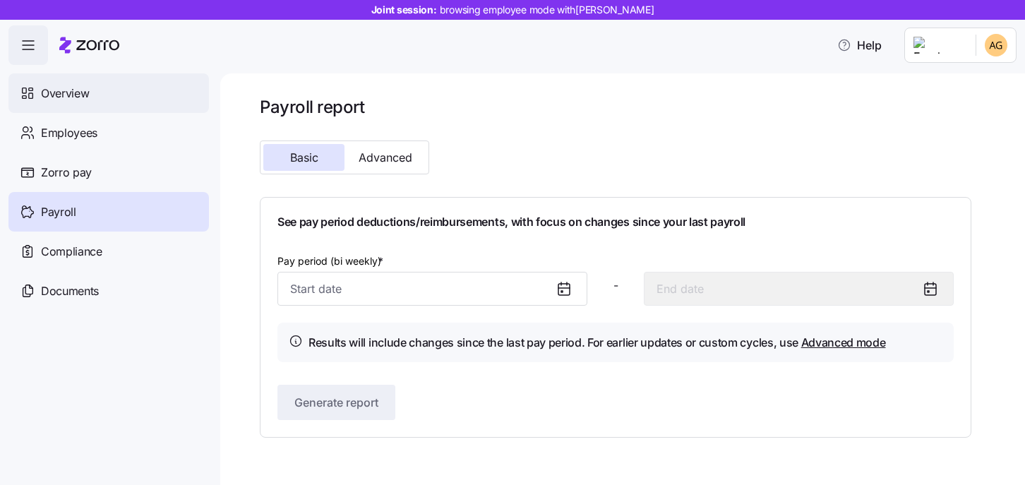
click at [93, 92] on div "Overview" at bounding box center [108, 93] width 200 height 40
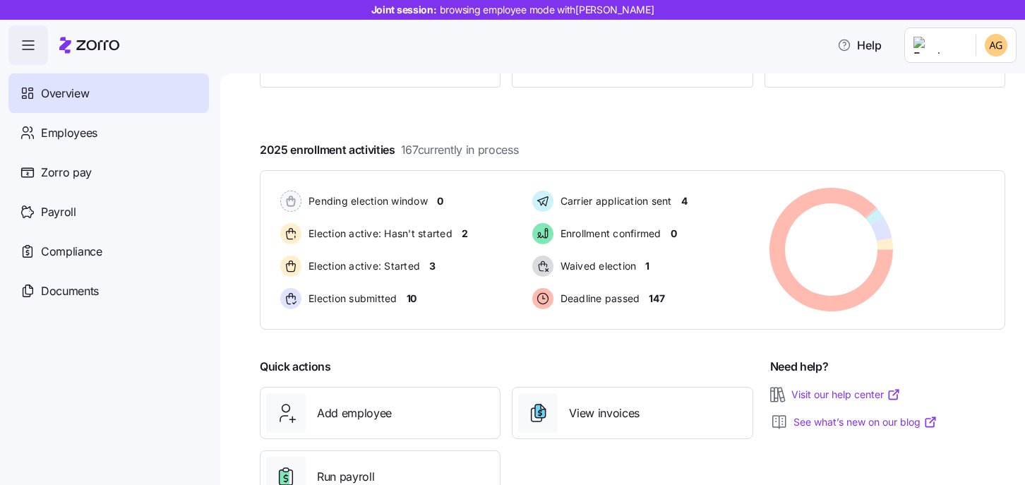
scroll to position [256, 0]
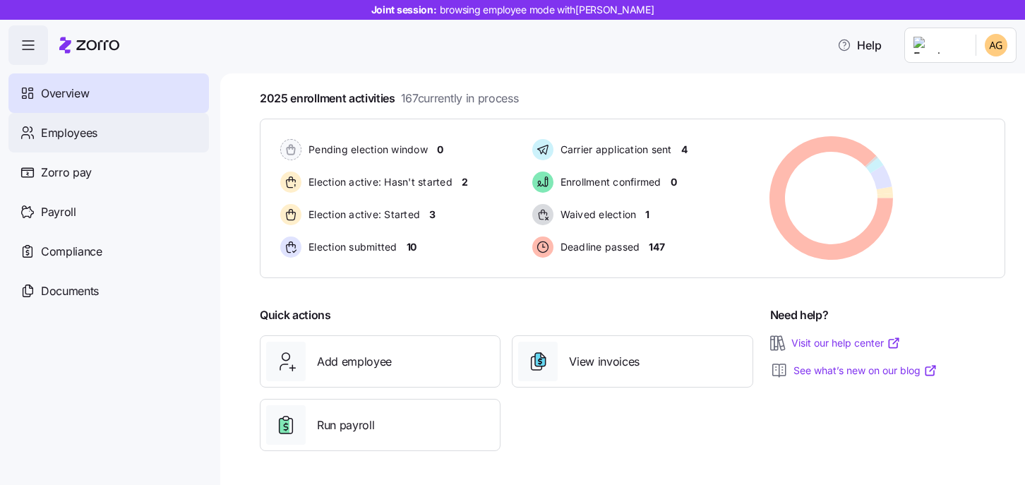
click at [92, 143] on div "Employees" at bounding box center [108, 133] width 200 height 40
